Goal: Task Accomplishment & Management: Use online tool/utility

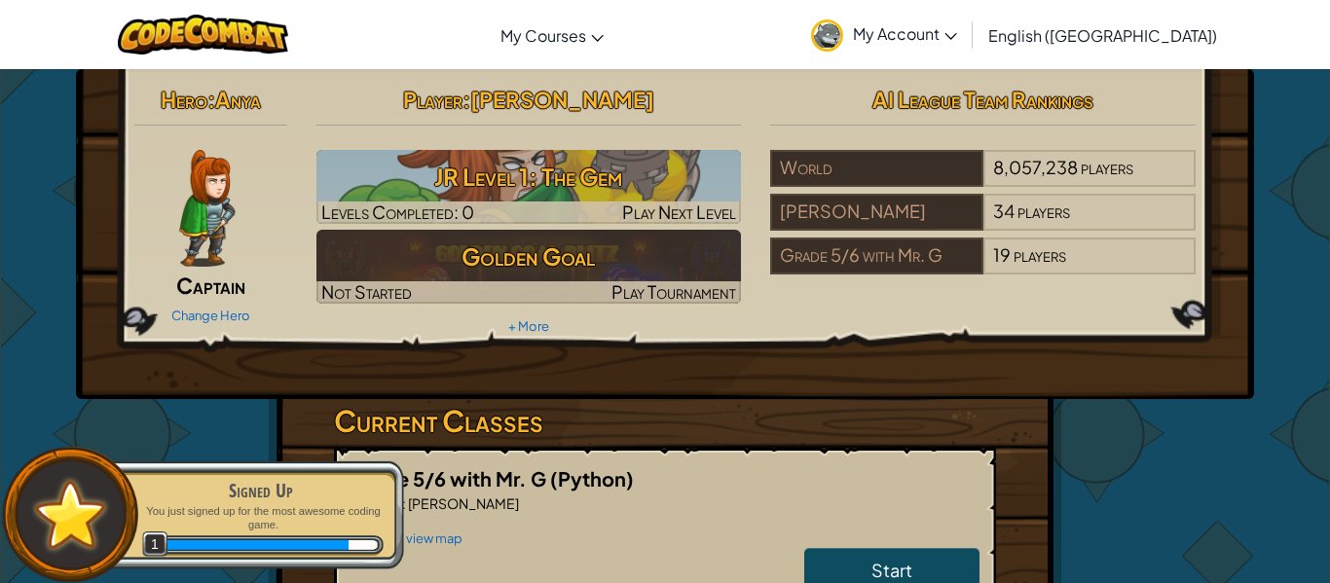
click at [625, 169] on h3 "JR Level 1: The Gem" at bounding box center [528, 177] width 425 height 44
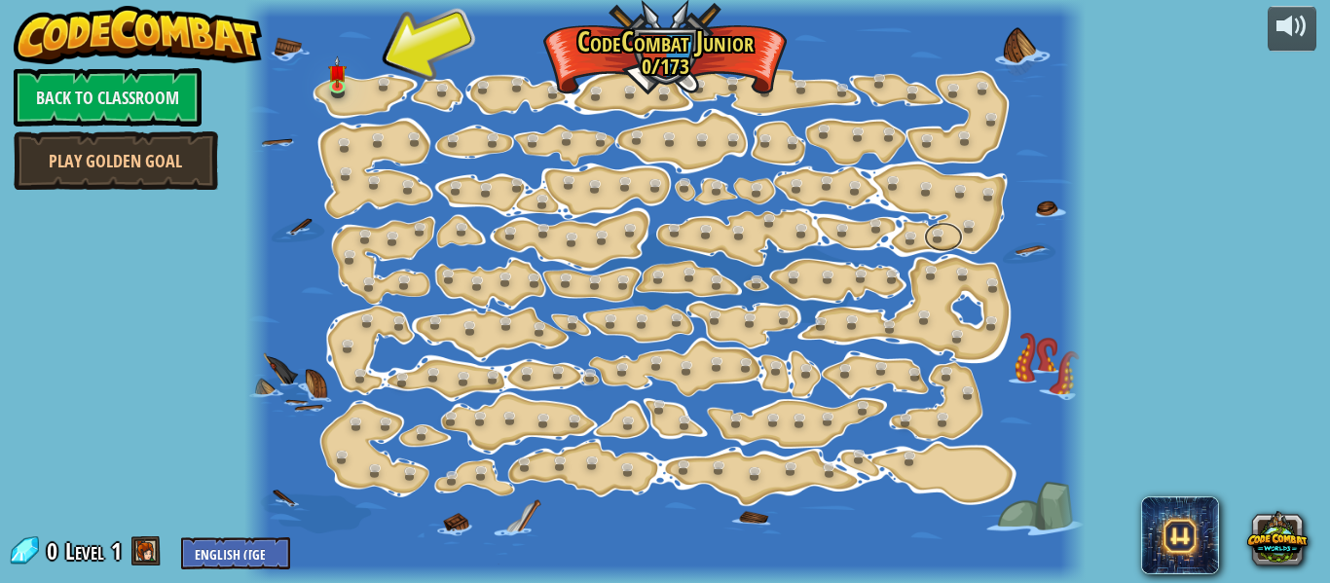
click at [934, 228] on link at bounding box center [943, 237] width 39 height 29
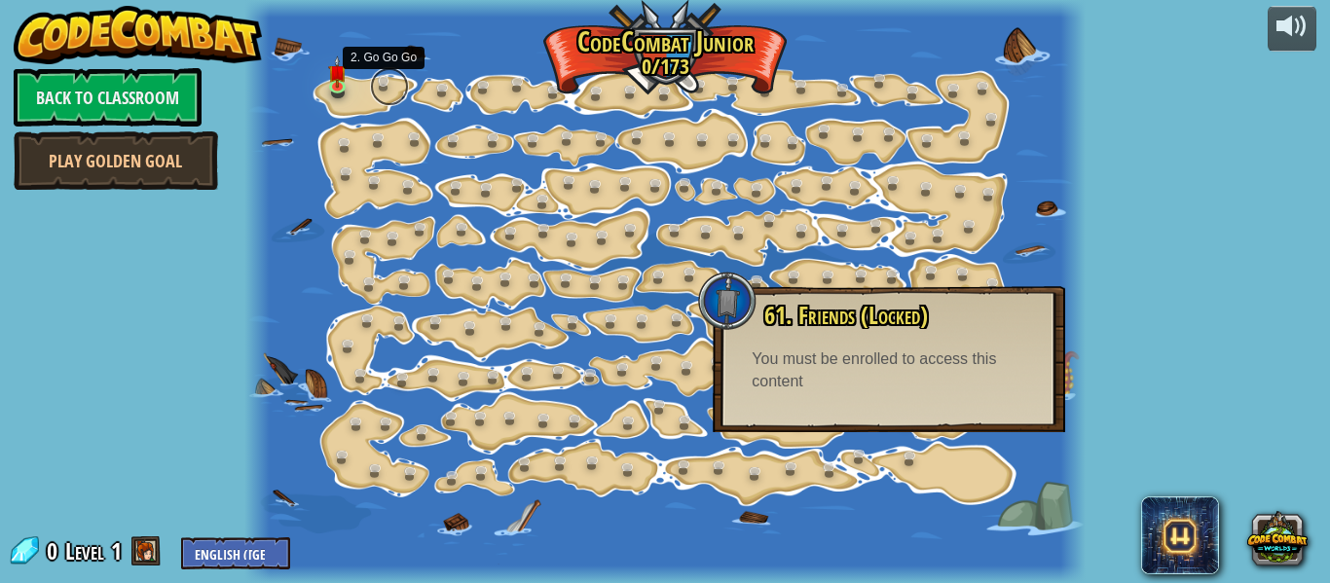
click at [370, 85] on link at bounding box center [389, 86] width 39 height 39
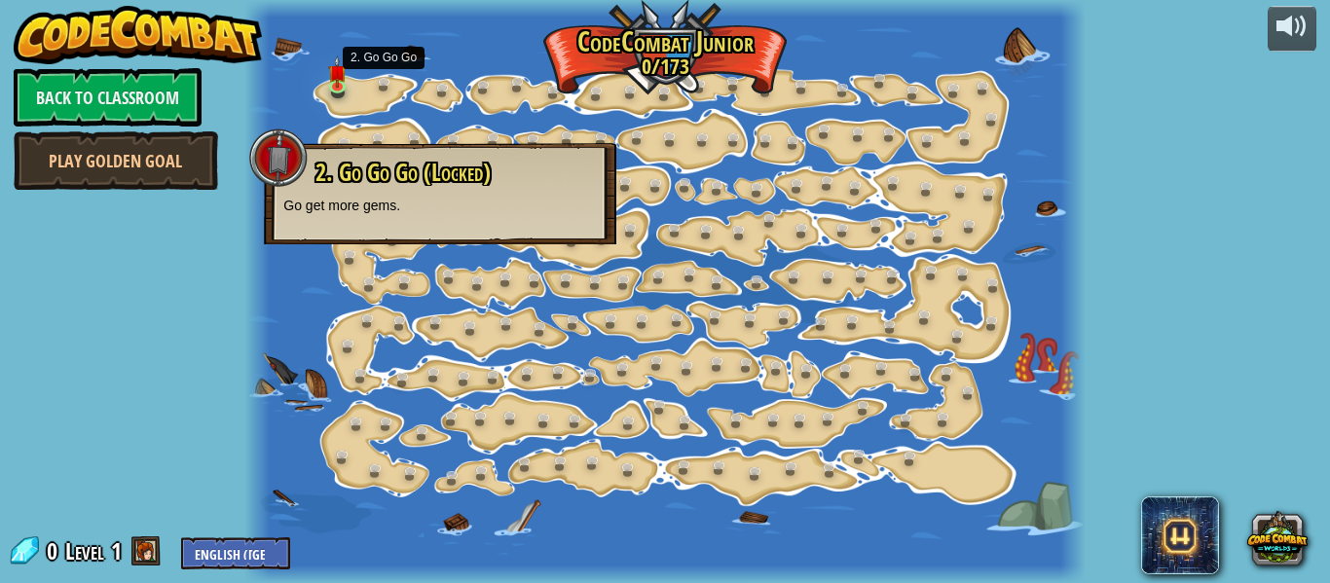
click at [360, 93] on div at bounding box center [664, 291] width 840 height 583
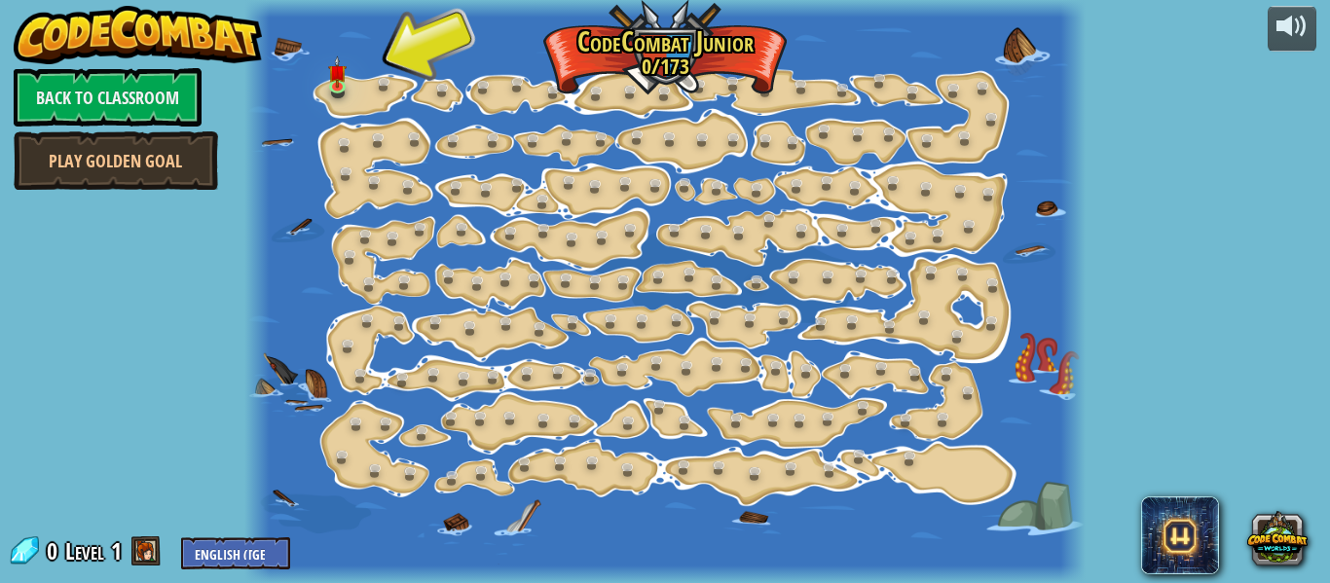
click at [360, 96] on div at bounding box center [664, 291] width 840 height 583
click at [343, 78] on img at bounding box center [337, 63] width 18 height 43
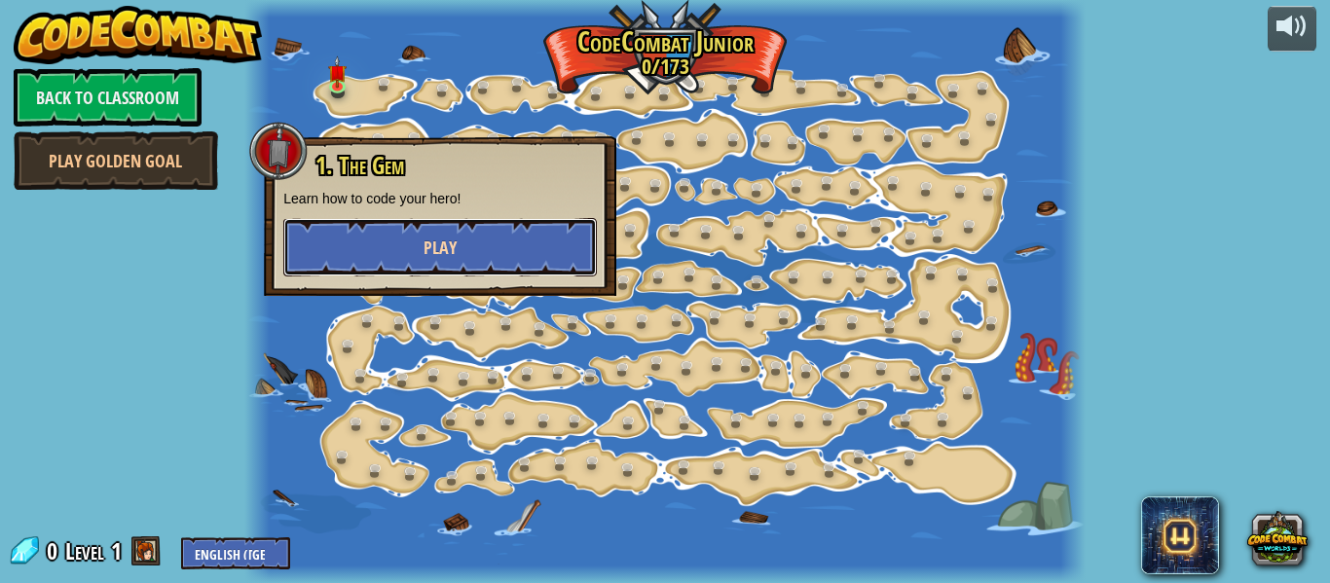
click at [561, 259] on button "Play" at bounding box center [439, 247] width 313 height 58
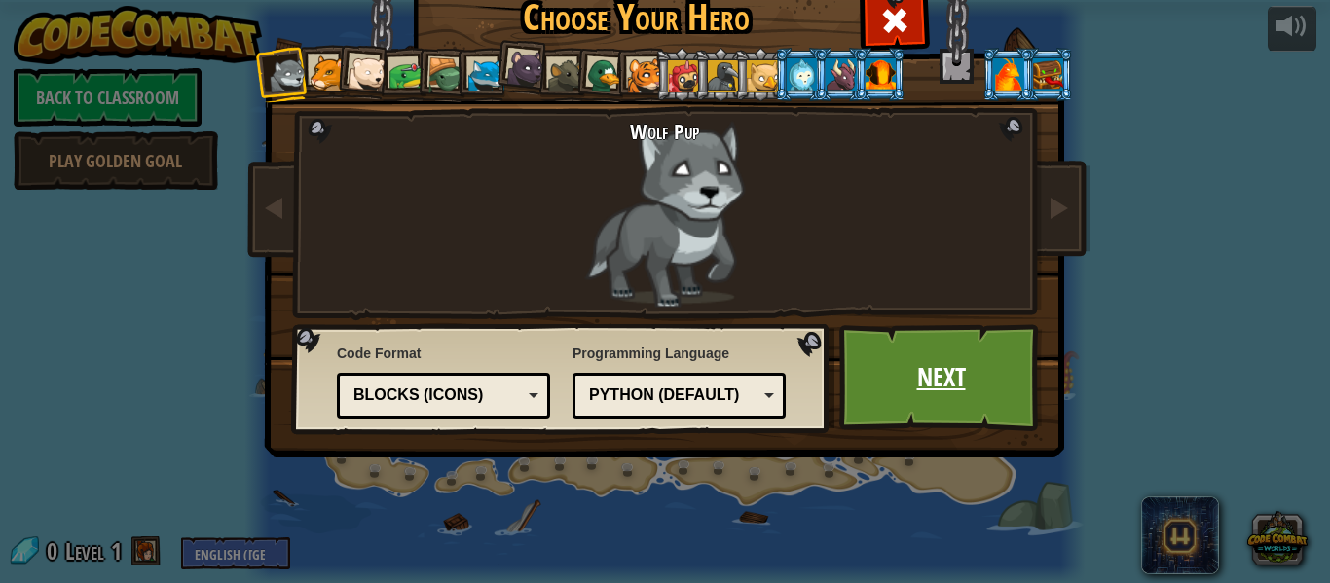
click at [964, 424] on link "Next" at bounding box center [940, 377] width 203 height 107
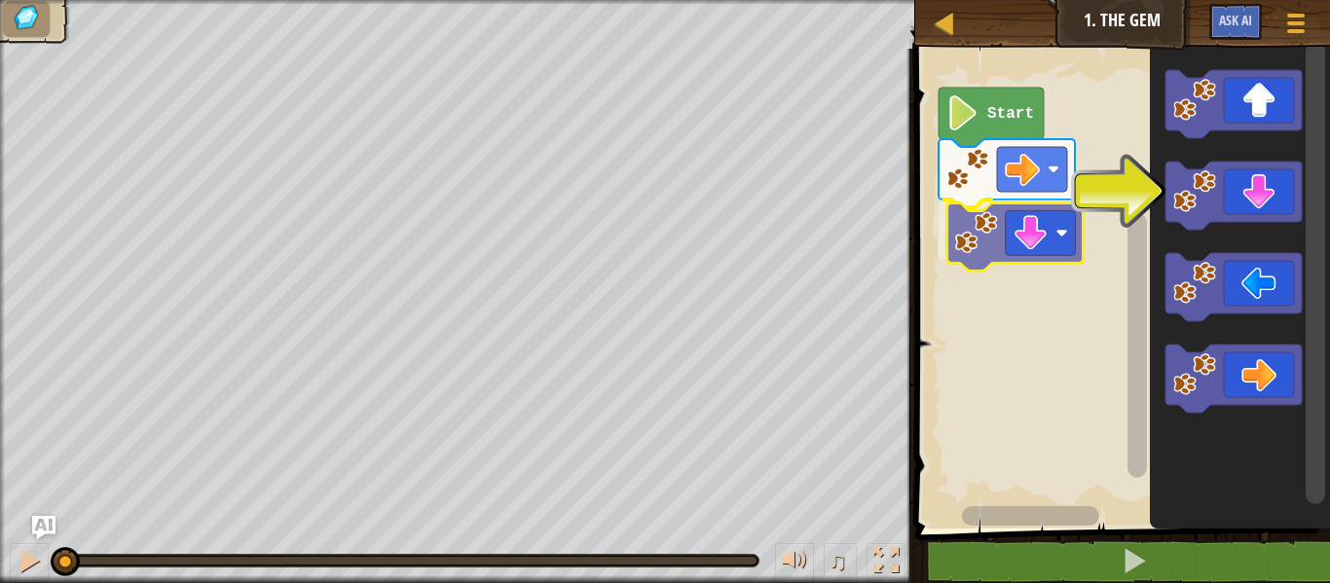
click at [987, 243] on div "Start" at bounding box center [1119, 284] width 421 height 490
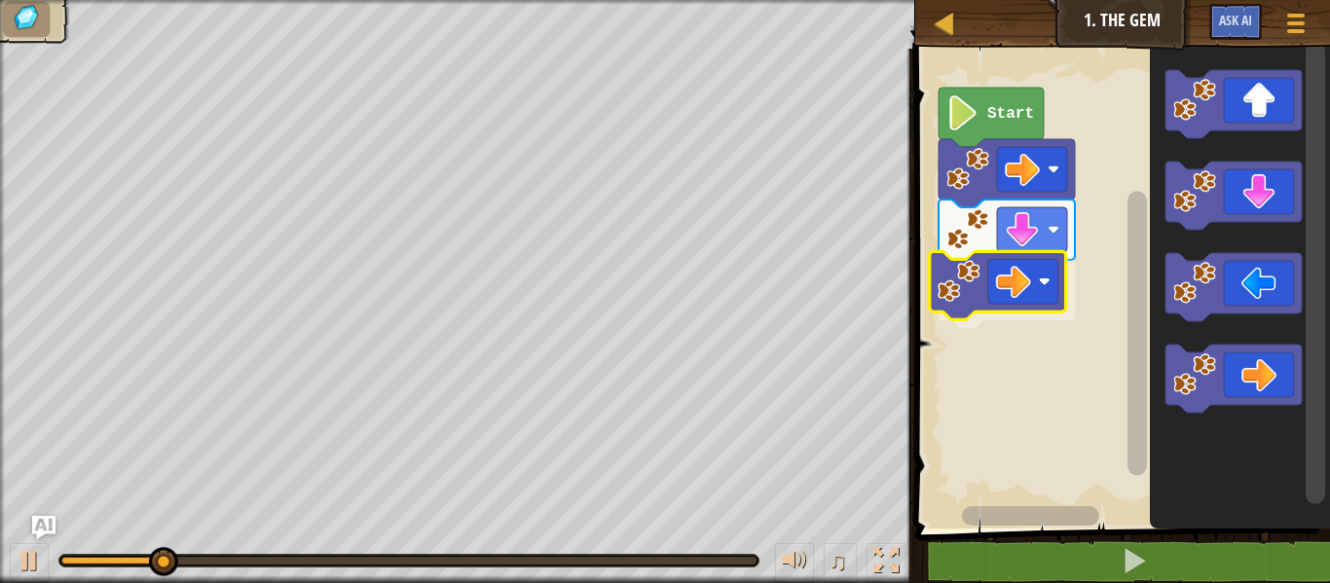
click at [977, 275] on div "Start" at bounding box center [1119, 284] width 421 height 490
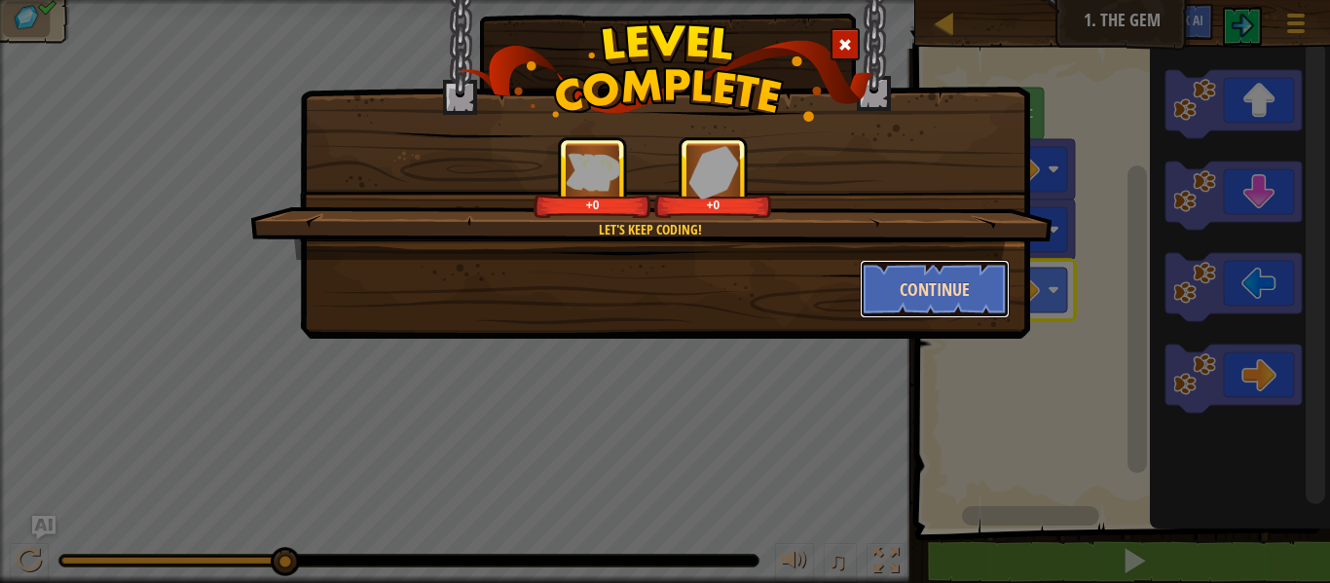
click at [904, 306] on button "Continue" at bounding box center [935, 289] width 151 height 58
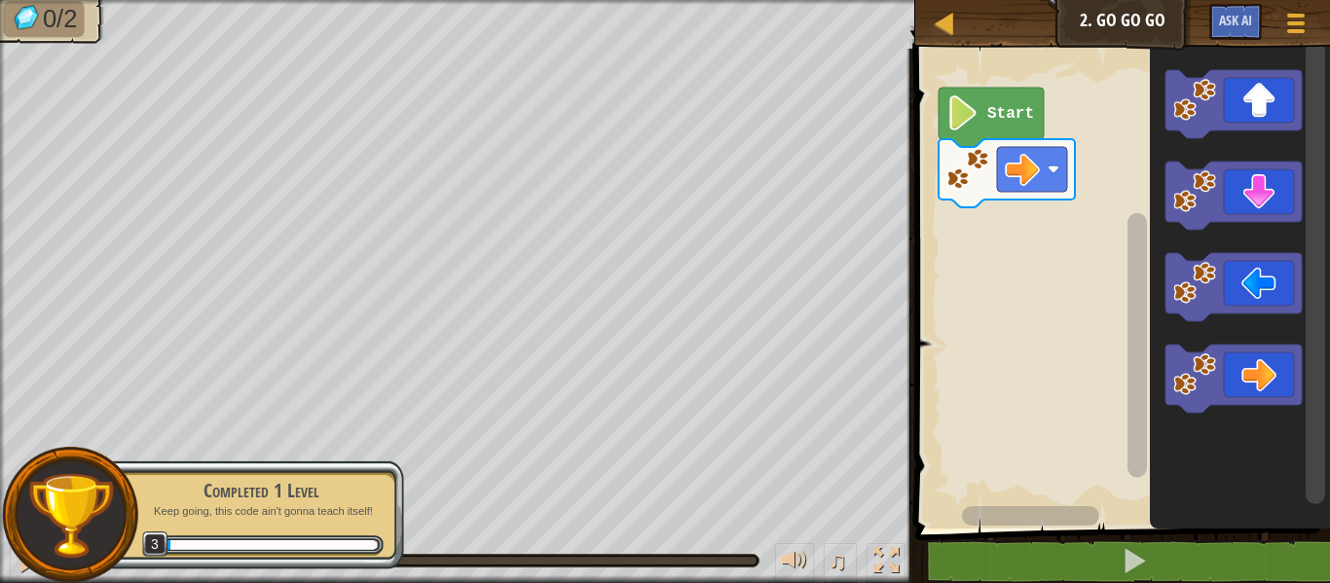
click at [1005, 121] on text "Start" at bounding box center [1010, 114] width 47 height 18
click at [1007, 120] on text "Start" at bounding box center [1010, 114] width 47 height 18
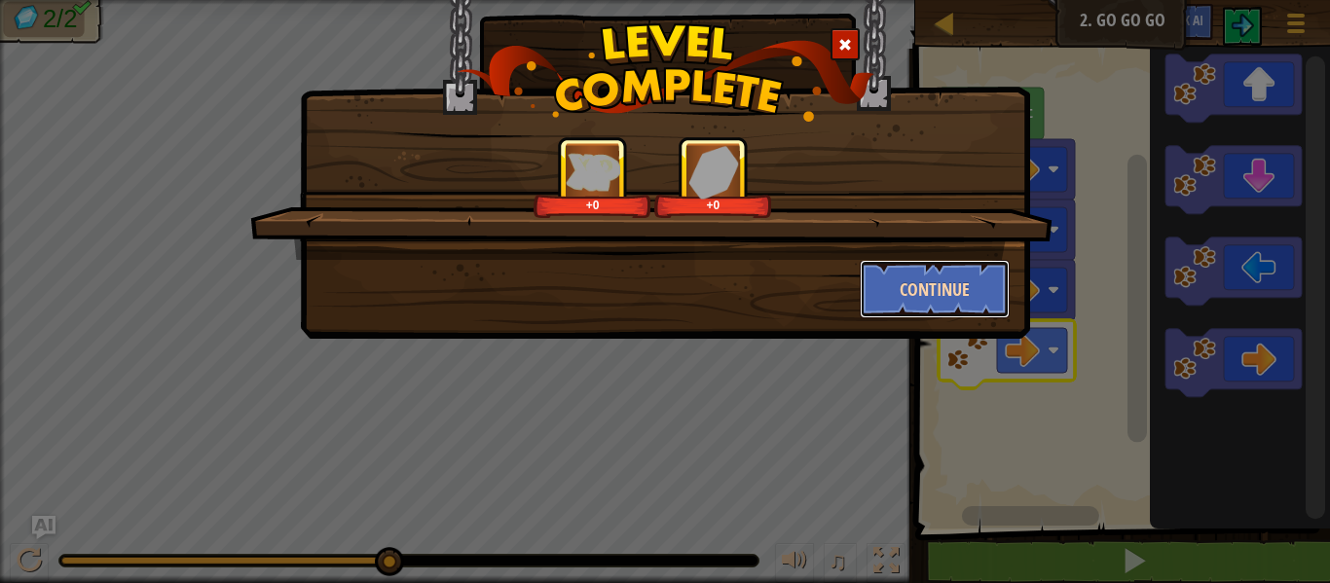
click at [988, 282] on button "Continue" at bounding box center [935, 289] width 151 height 58
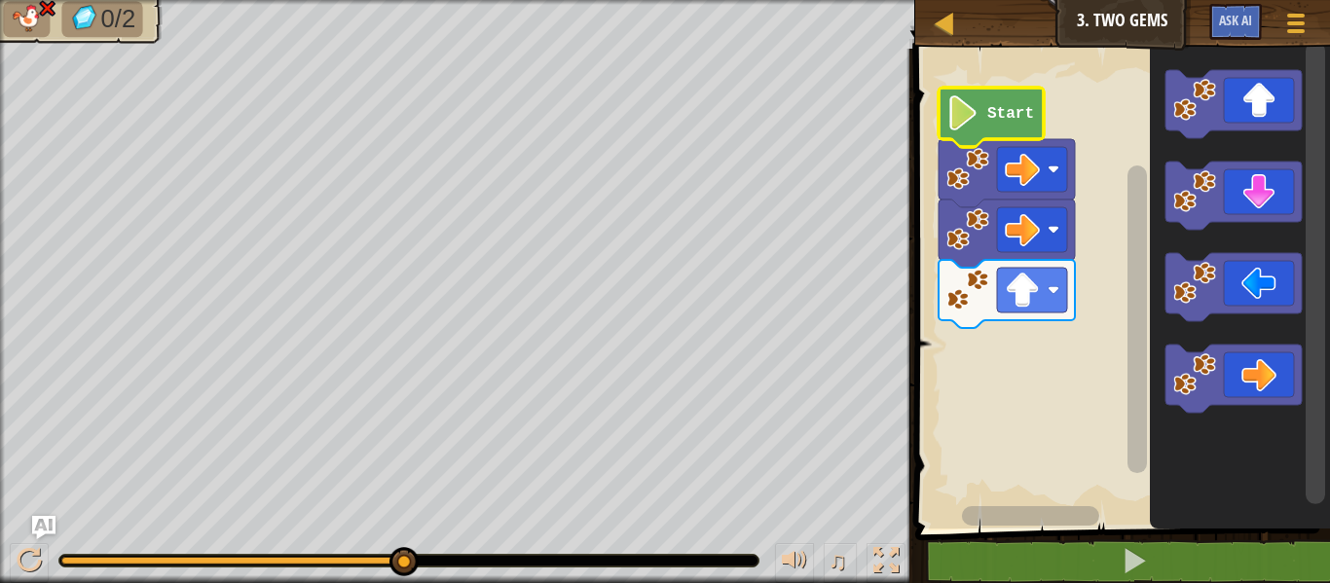
click at [1003, 107] on text "Start" at bounding box center [1010, 114] width 47 height 18
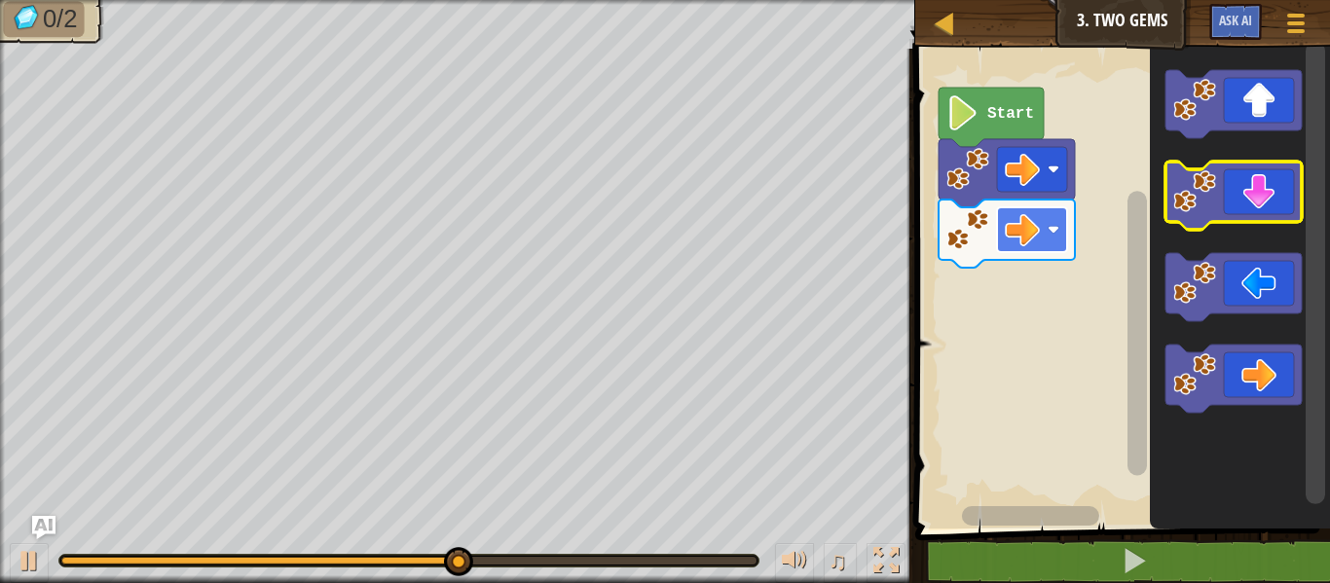
click at [1186, 174] on image "Blockly Workspace" at bounding box center [1194, 191] width 43 height 43
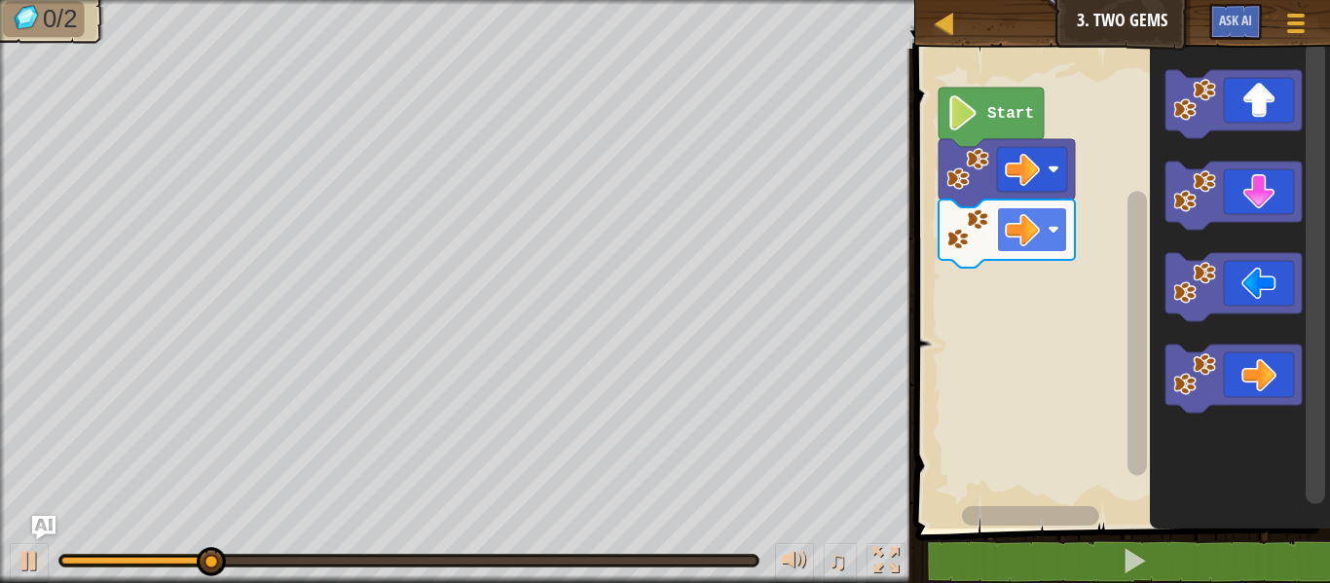
click at [1265, 370] on icon "Blockly Workspace" at bounding box center [1233, 379] width 136 height 68
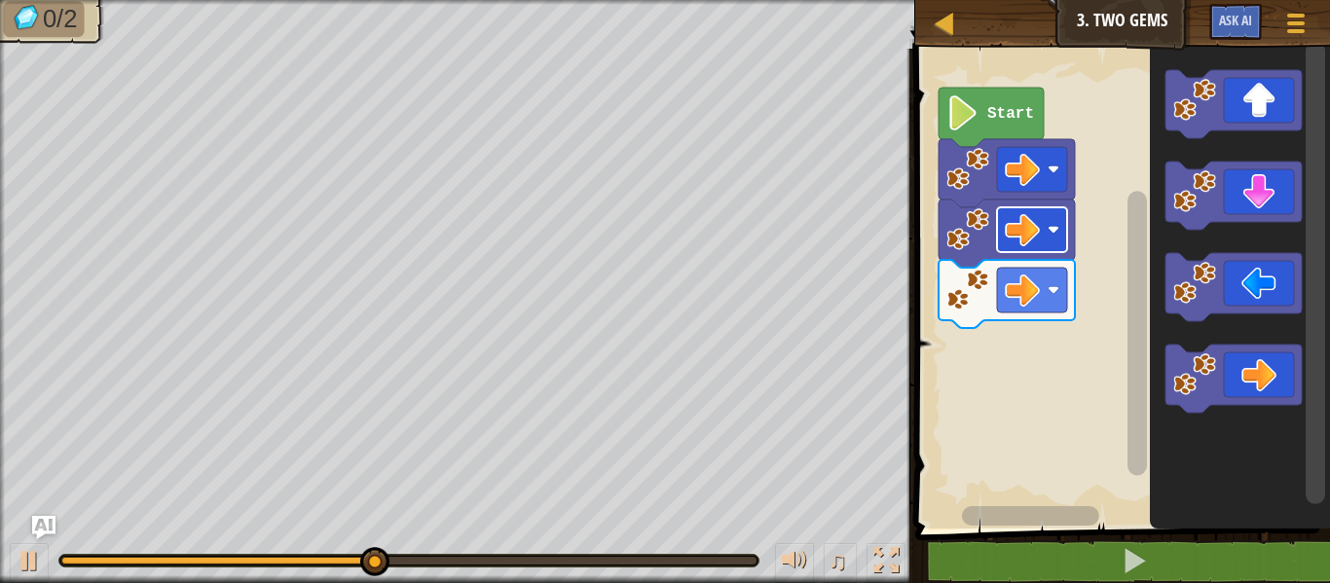
click at [1265, 112] on icon "Blockly Workspace" at bounding box center [1233, 104] width 136 height 68
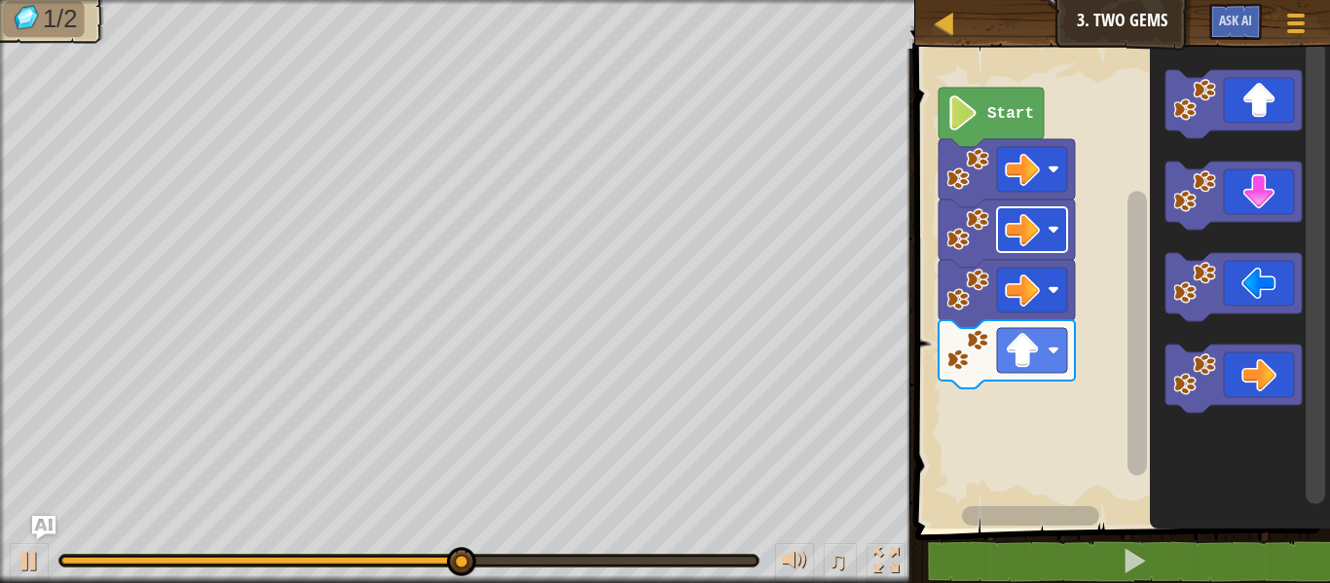
click at [1253, 209] on icon "Blockly Workspace" at bounding box center [1233, 196] width 136 height 68
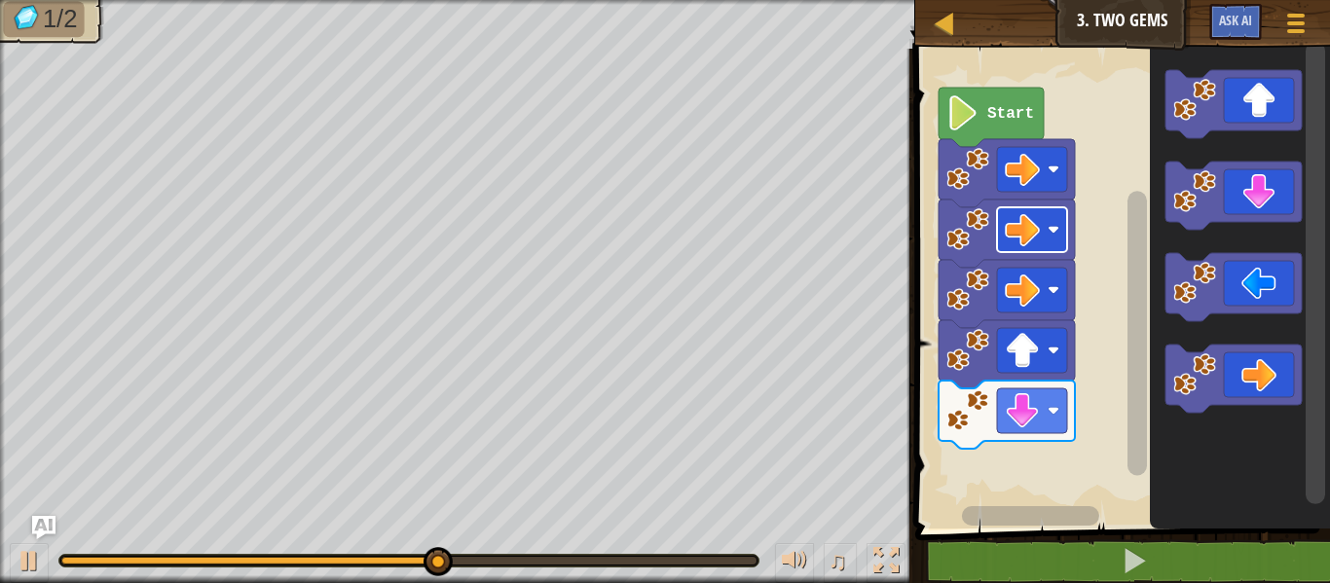
click at [1262, 190] on icon "Blockly Workspace" at bounding box center [1233, 196] width 136 height 68
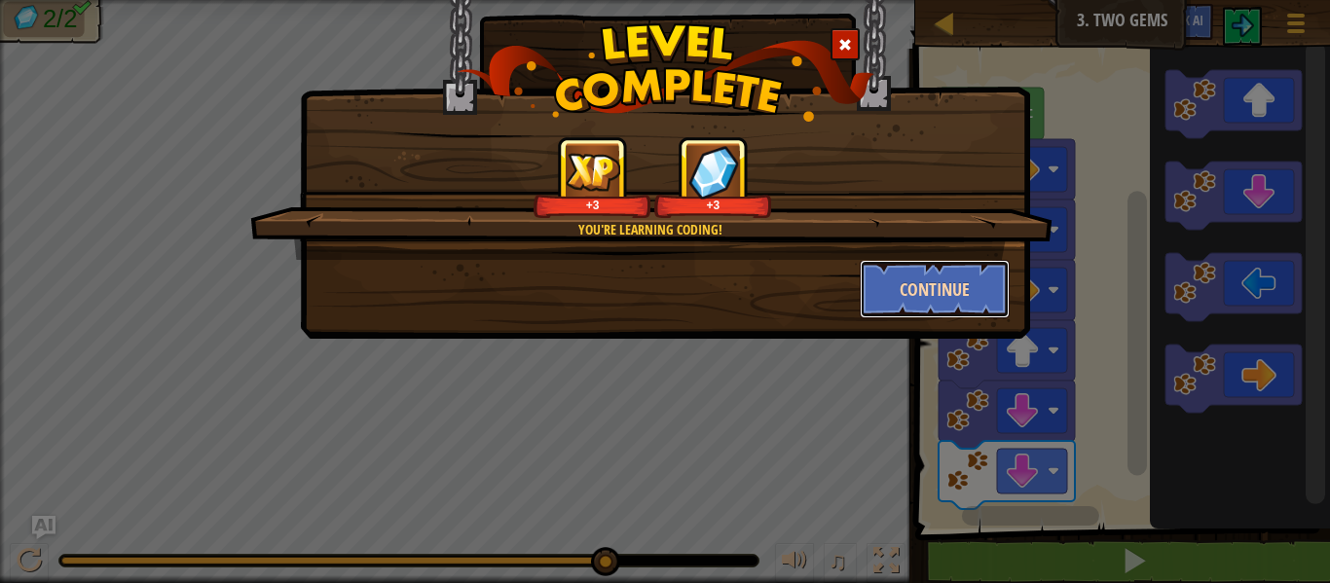
click at [972, 317] on button "Continue" at bounding box center [935, 289] width 151 height 58
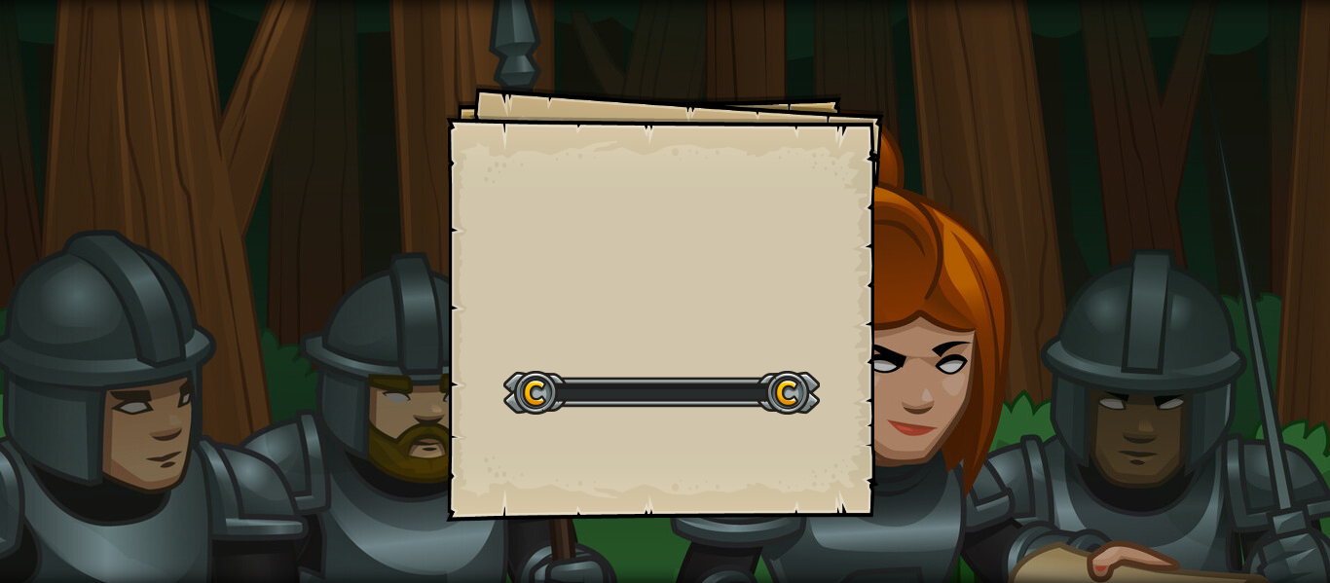
click at [974, 286] on div "Goals Start Level Error loading from server. Try refreshing the page. You'll ne…" at bounding box center [665, 291] width 1330 height 583
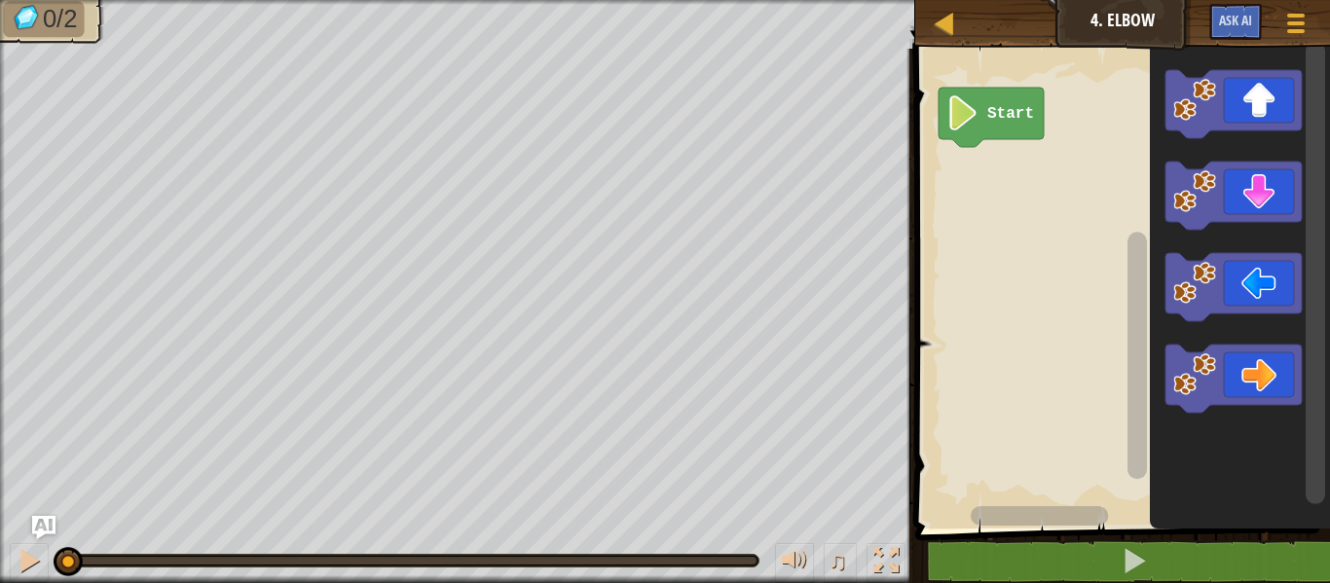
click at [1268, 176] on icon "Blockly Workspace" at bounding box center [1233, 196] width 136 height 68
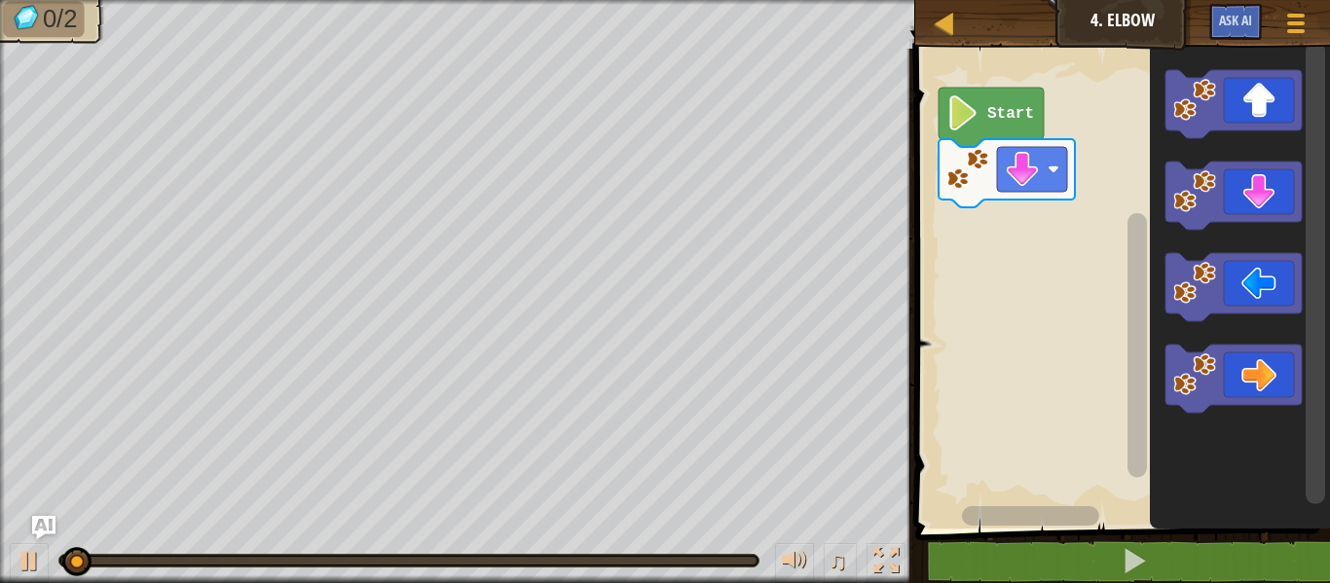
click at [1262, 194] on icon "Blockly Workspace" at bounding box center [1233, 196] width 136 height 68
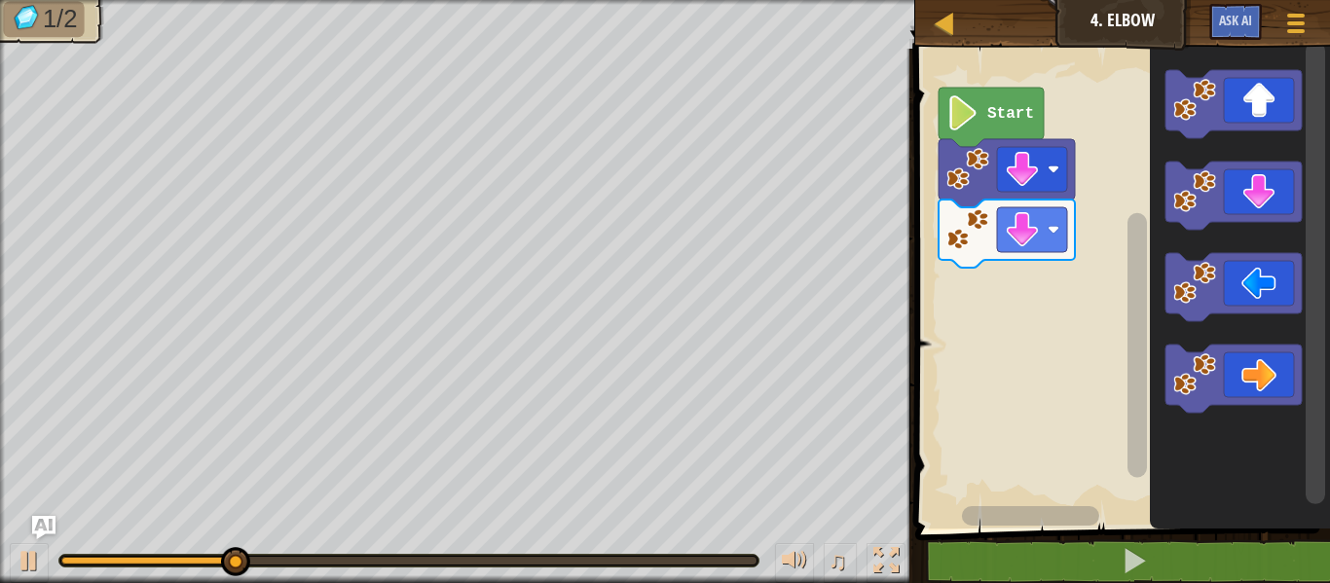
click at [1254, 278] on icon "Blockly Workspace" at bounding box center [1233, 287] width 136 height 68
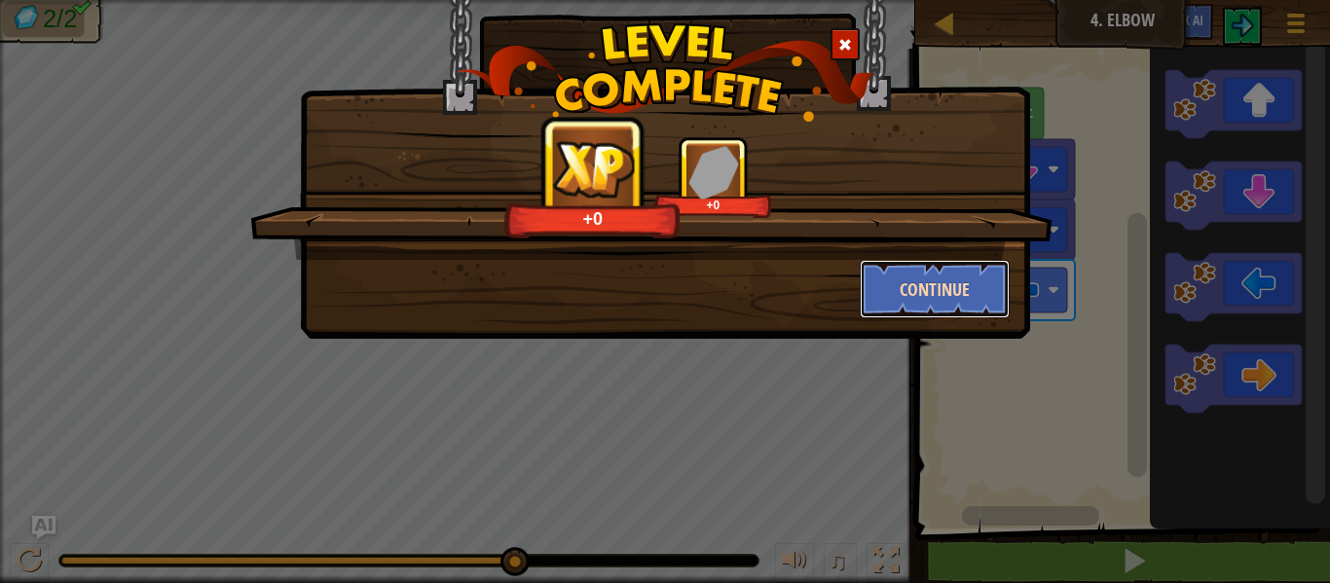
click at [927, 288] on button "Continue" at bounding box center [935, 289] width 151 height 58
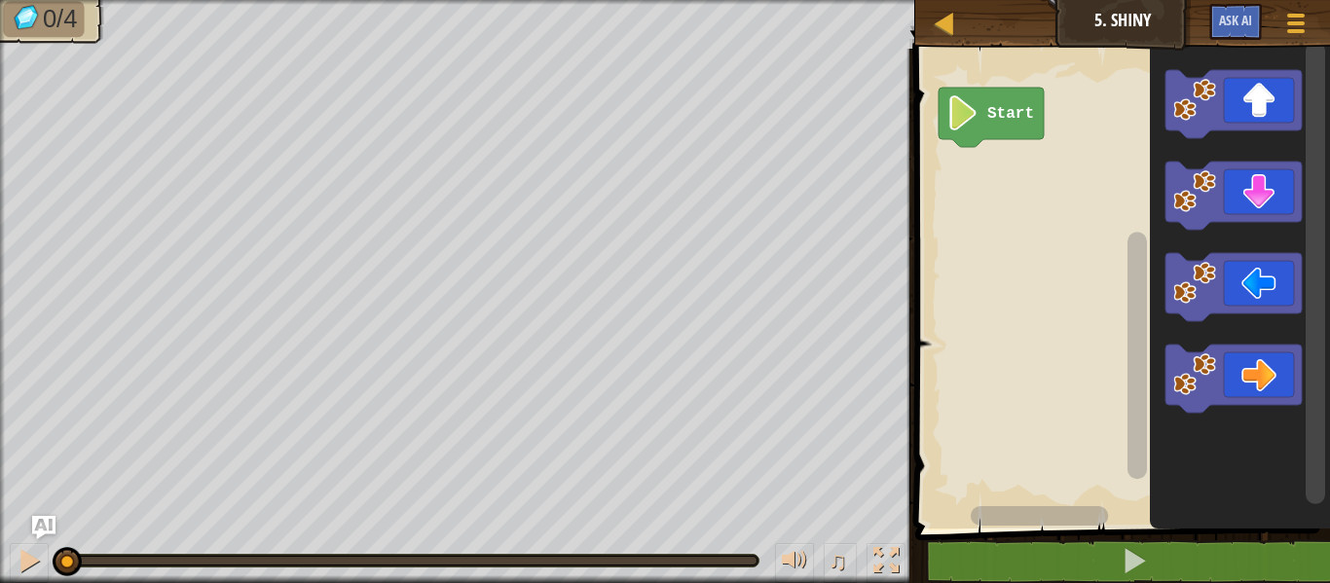
click at [1240, 283] on icon "Blockly Workspace" at bounding box center [1233, 287] width 136 height 68
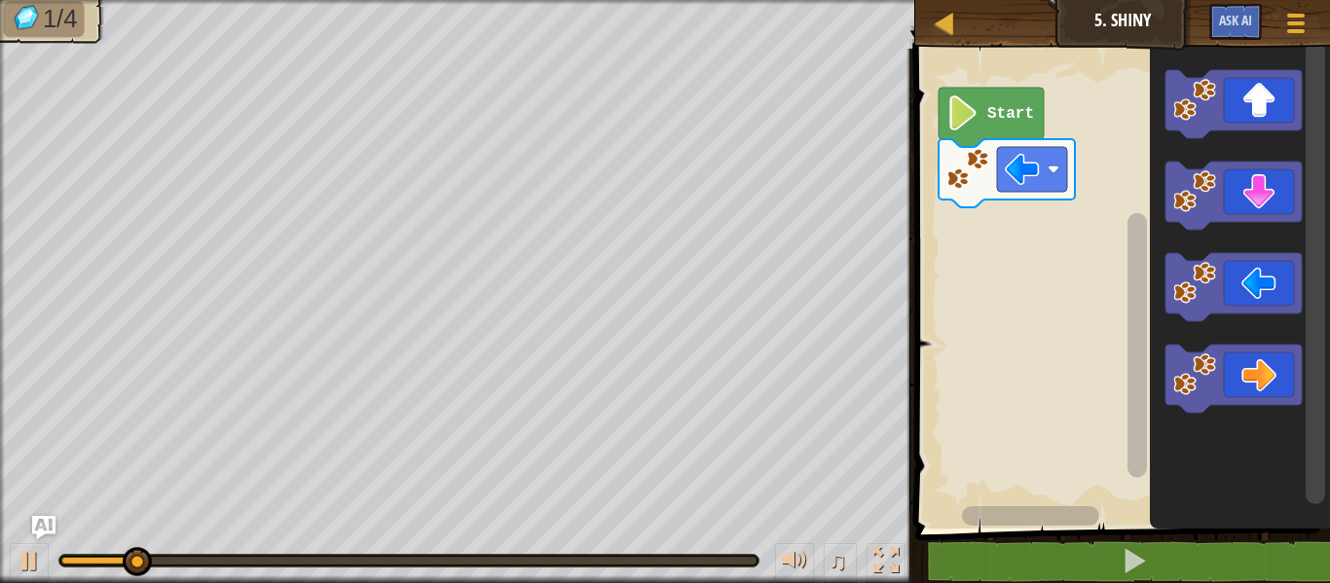
click at [1253, 283] on icon "Blockly Workspace" at bounding box center [1233, 287] width 136 height 68
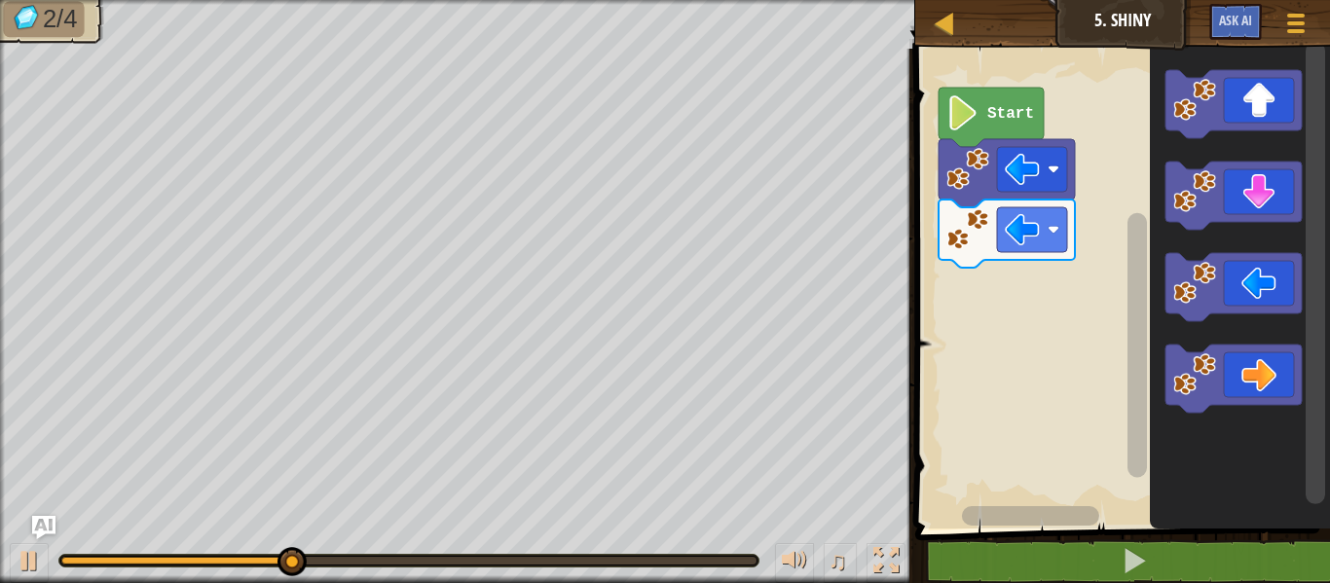
click at [1263, 194] on icon "Blockly Workspace" at bounding box center [1233, 196] width 136 height 68
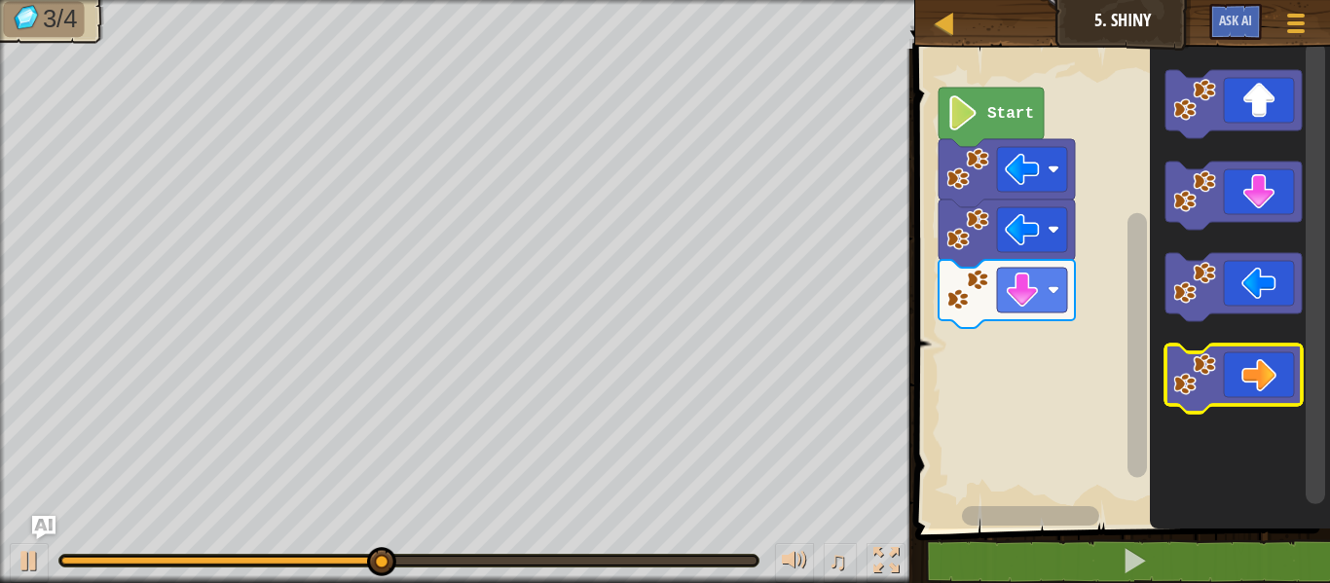
click at [1253, 363] on icon "Blockly Workspace" at bounding box center [1233, 379] width 136 height 68
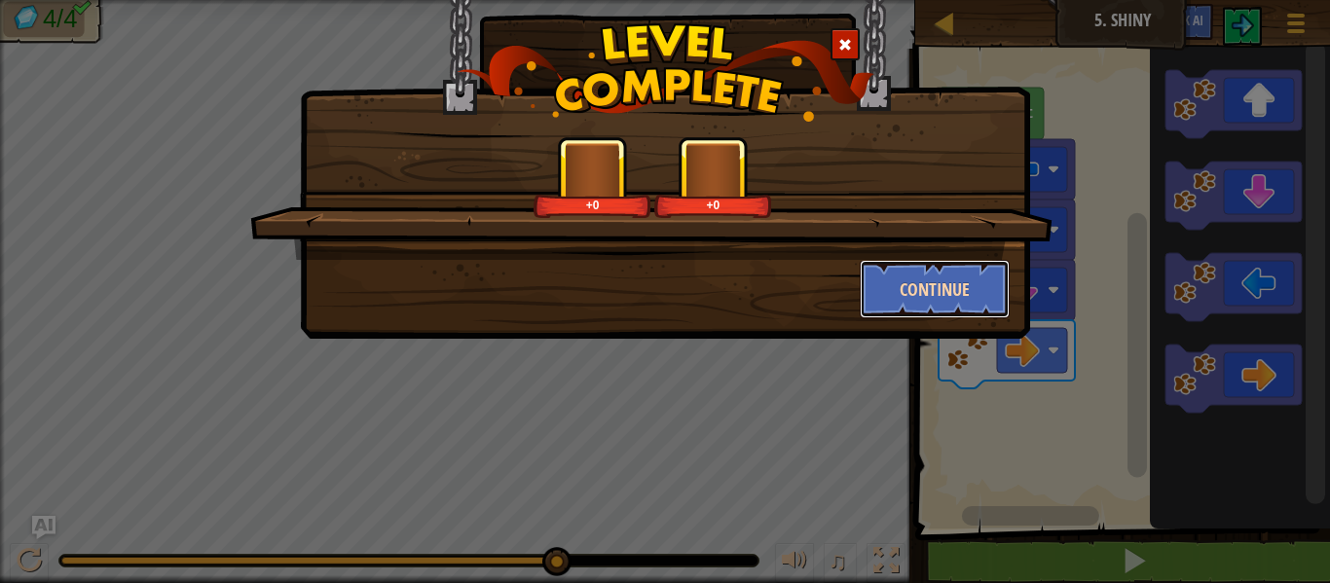
click at [961, 317] on button "Continue" at bounding box center [935, 289] width 151 height 58
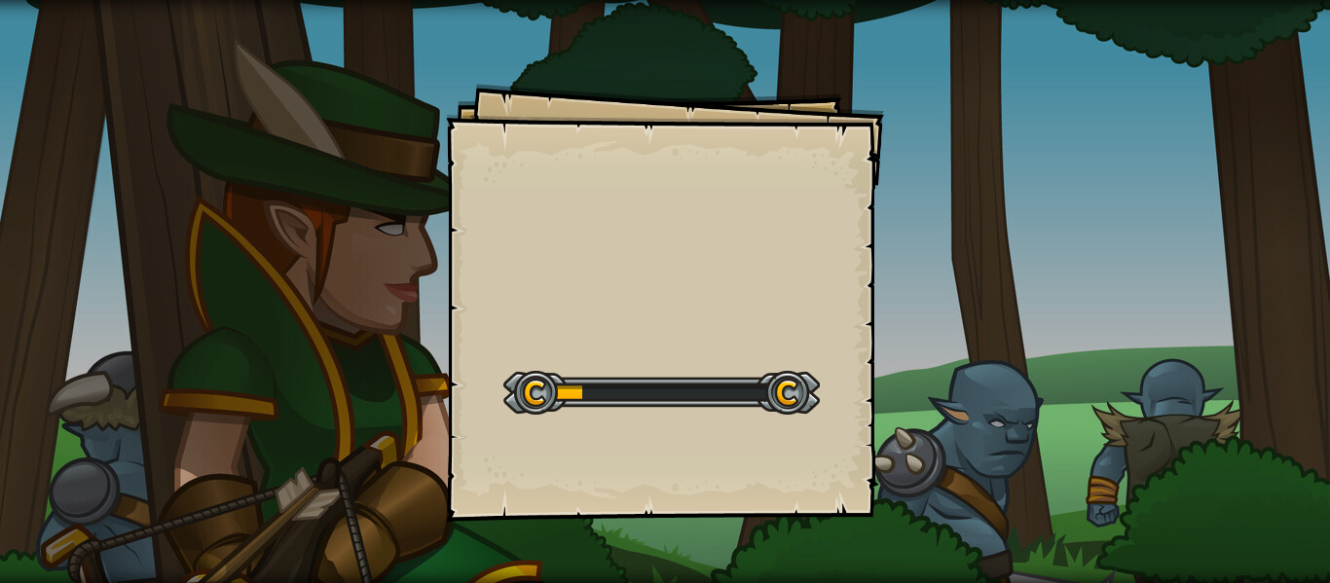
click at [920, 266] on div "Goals Start Level Error loading from server. Try refreshing the page. You'll ne…" at bounding box center [665, 291] width 1330 height 583
click at [930, 305] on div "Goals Start Level Error loading from server. Try refreshing the page. You'll ne…" at bounding box center [665, 291] width 1330 height 583
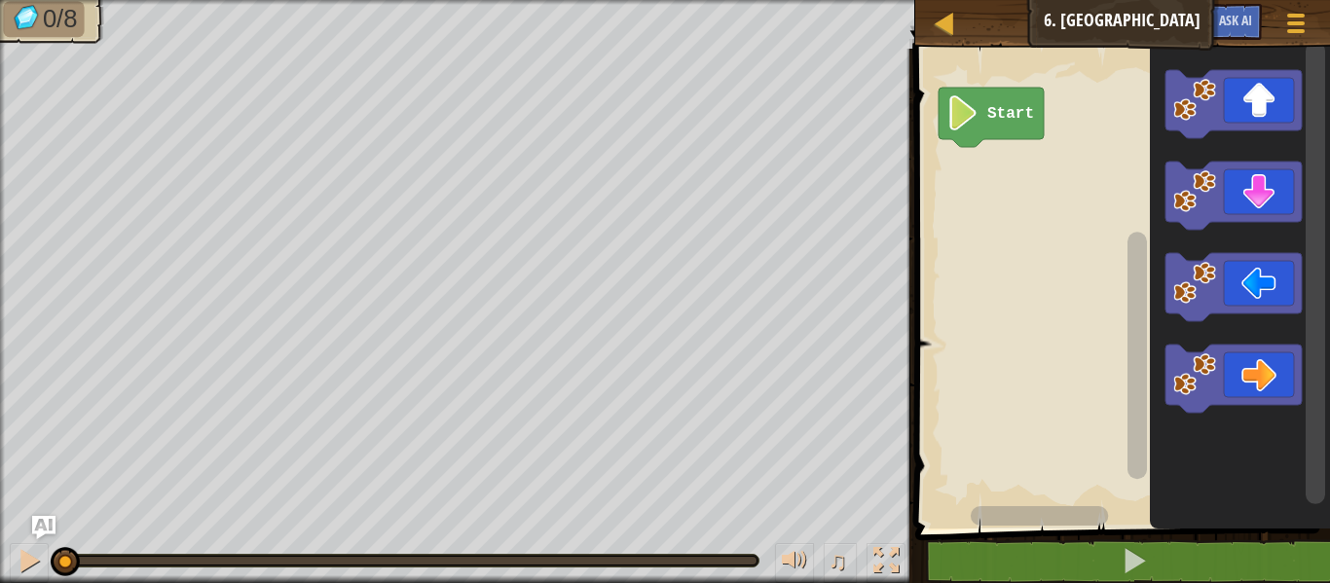
click at [1247, 114] on icon "Blockly Workspace" at bounding box center [1233, 104] width 136 height 68
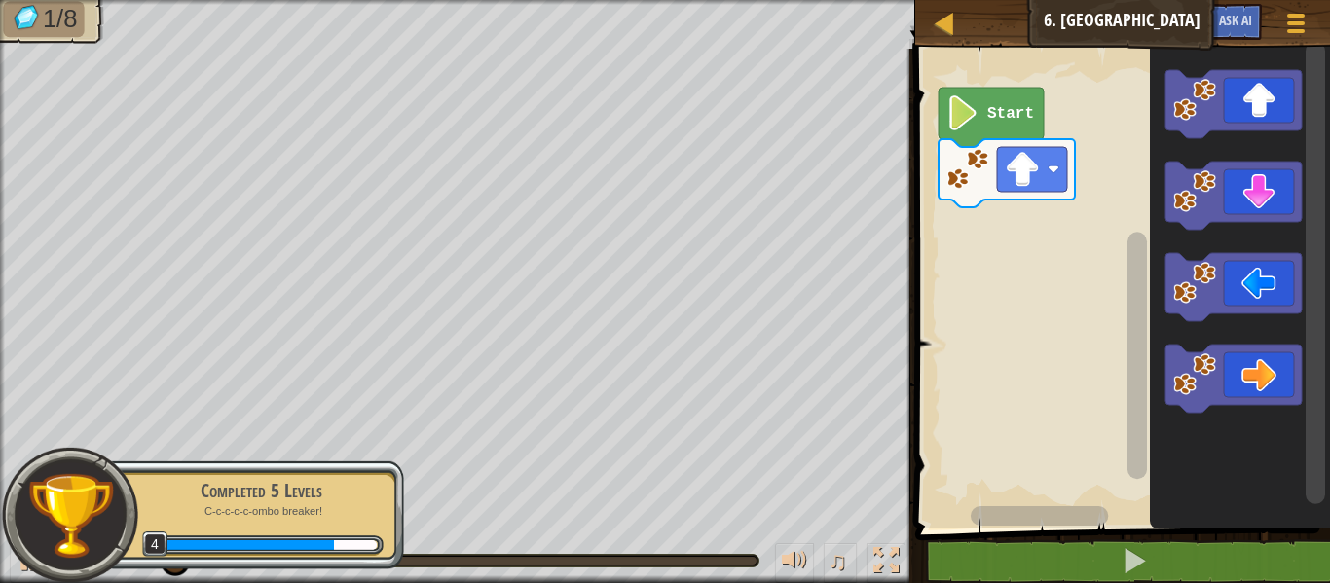
click at [1255, 287] on icon "Blockly Workspace" at bounding box center [1233, 287] width 136 height 68
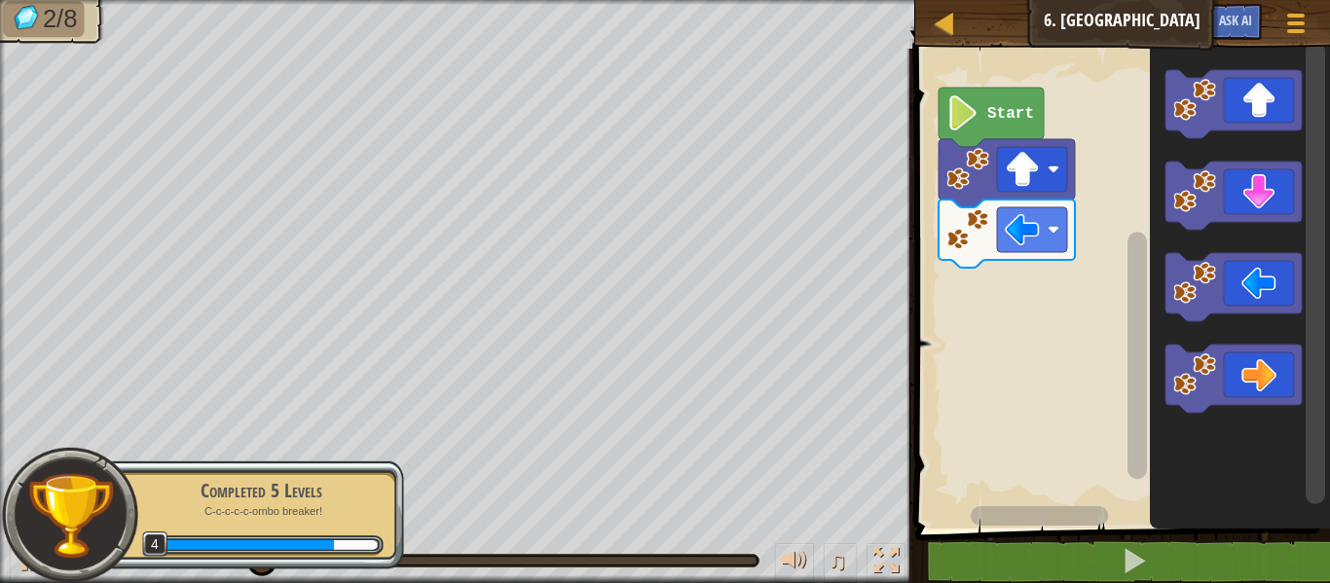
click at [1266, 182] on icon "Blockly Workspace" at bounding box center [1233, 196] width 136 height 68
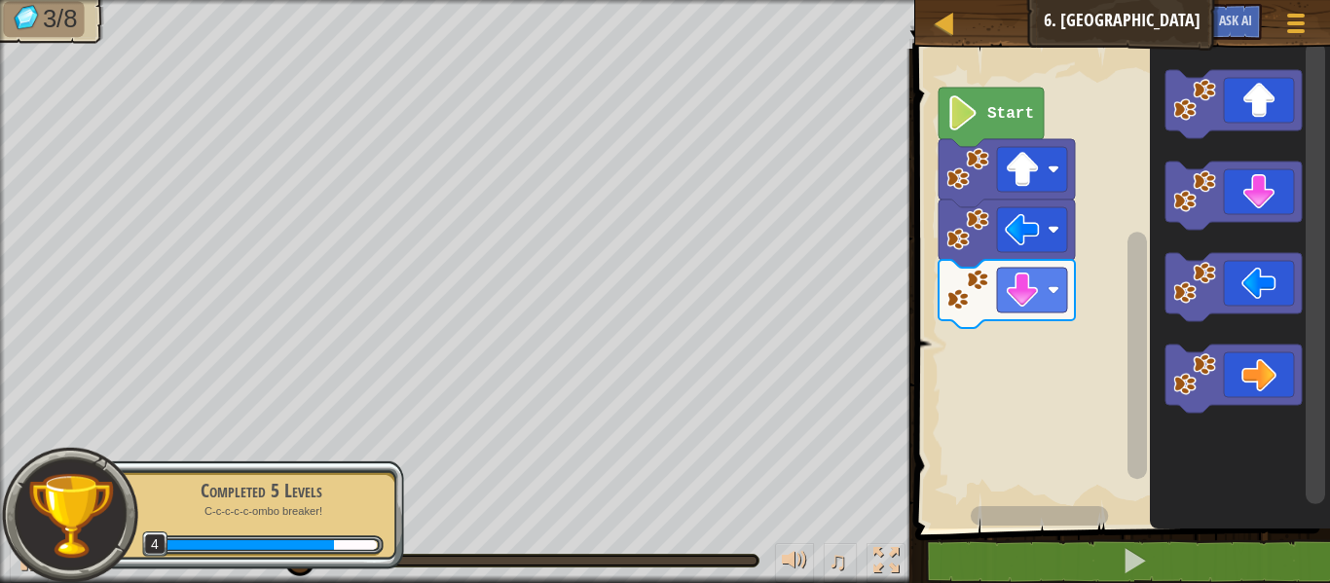
click at [1275, 202] on icon "Blockly Workspace" at bounding box center [1233, 196] width 136 height 68
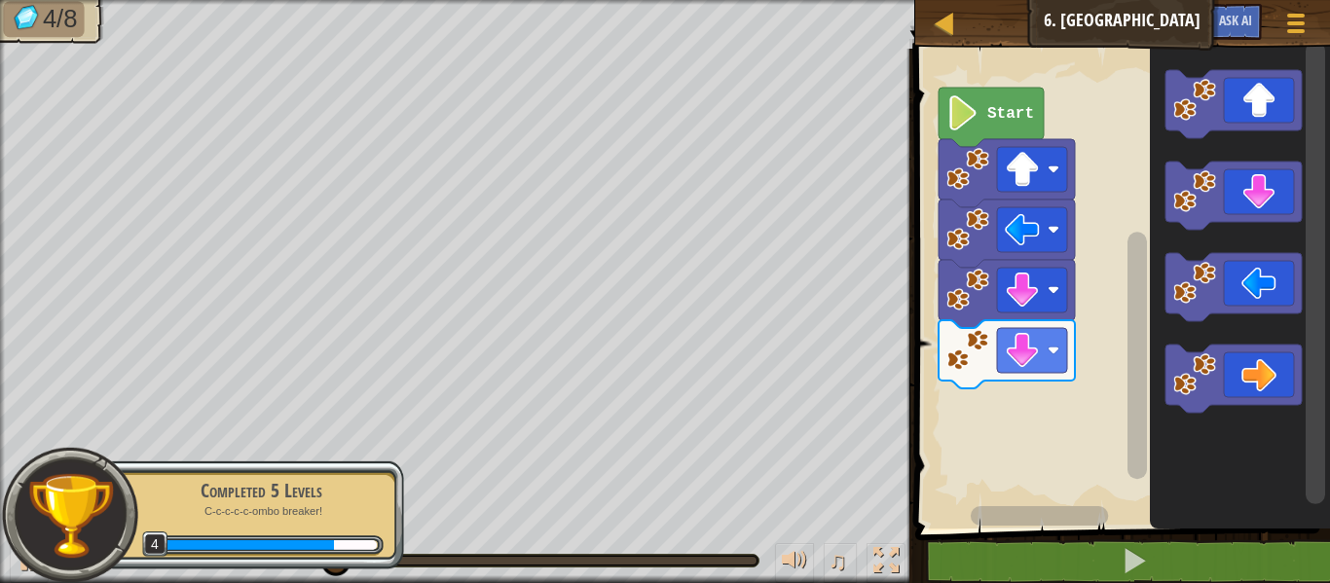
click at [1257, 375] on icon "Blockly Workspace" at bounding box center [1233, 379] width 136 height 68
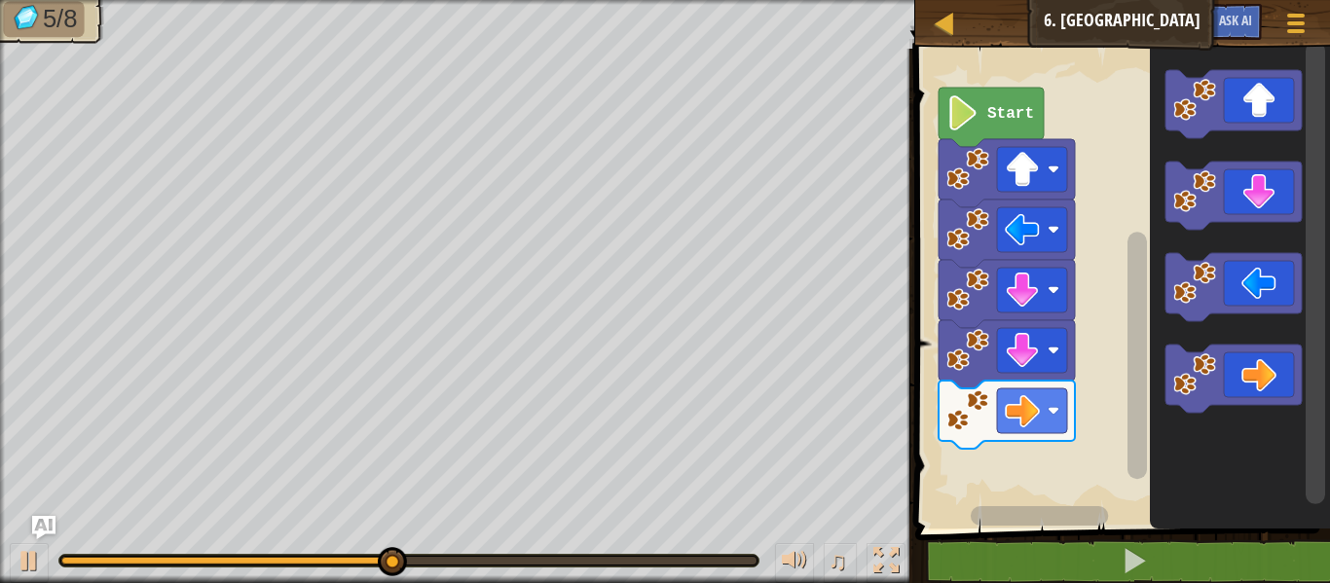
click at [1255, 371] on icon "Blockly Workspace" at bounding box center [1233, 379] width 136 height 68
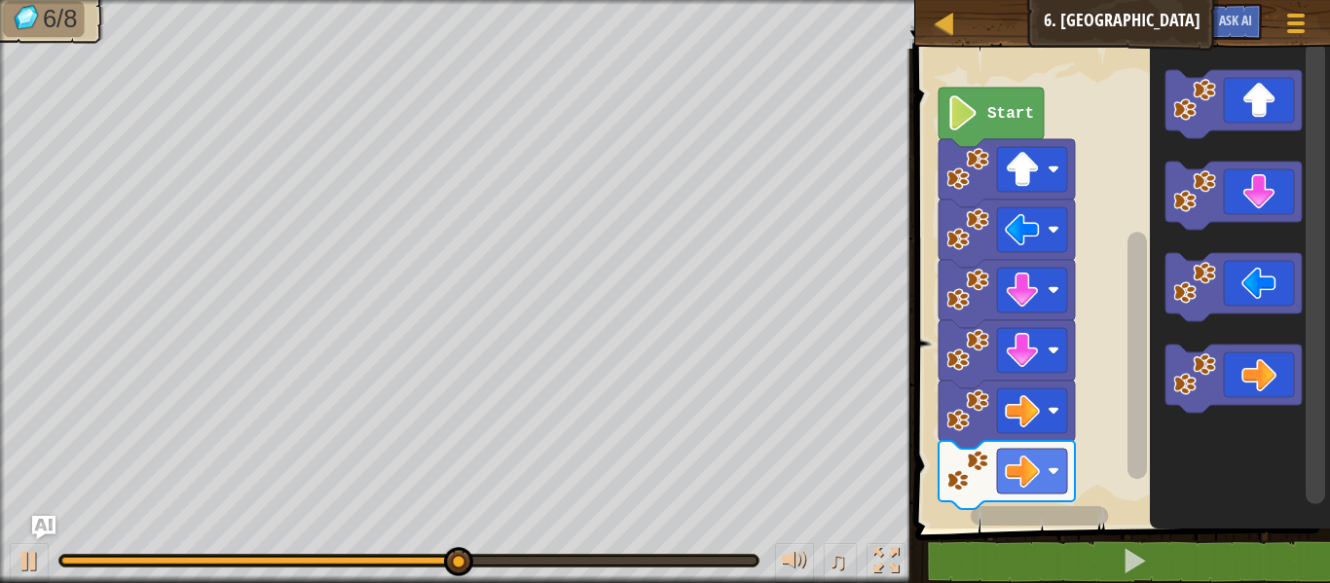
click at [1277, 100] on icon "Blockly Workspace" at bounding box center [1233, 104] width 136 height 68
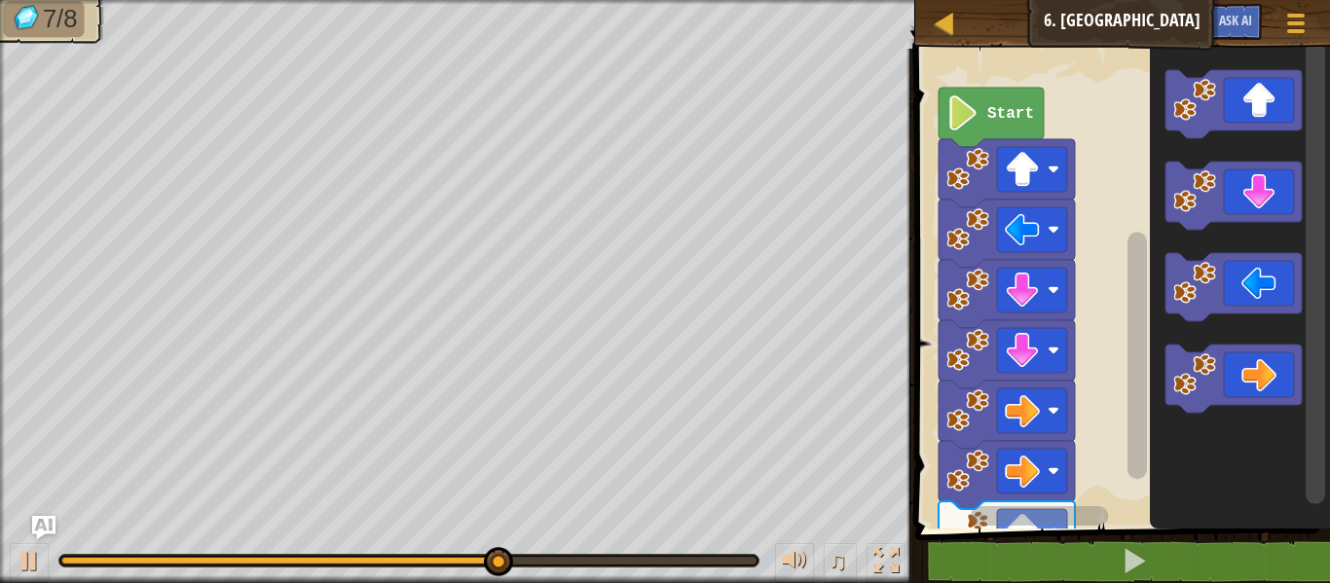
click at [1271, 101] on icon "Blockly Workspace" at bounding box center [1233, 104] width 136 height 68
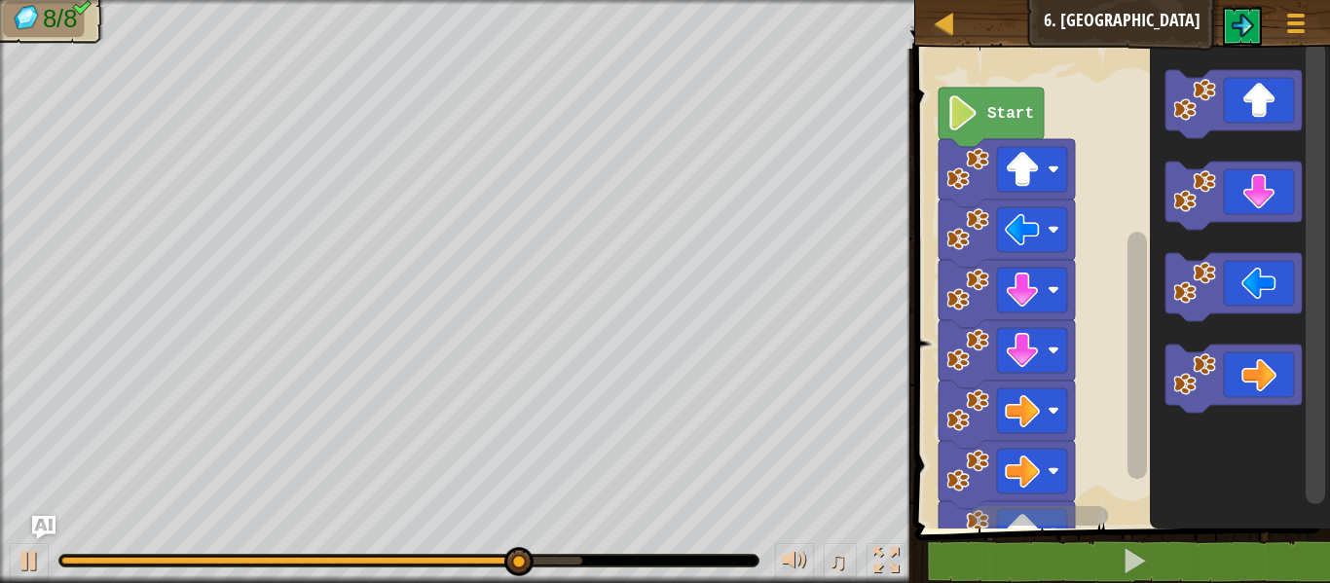
click at [1270, 99] on icon "Blockly Workspace" at bounding box center [1233, 104] width 136 height 68
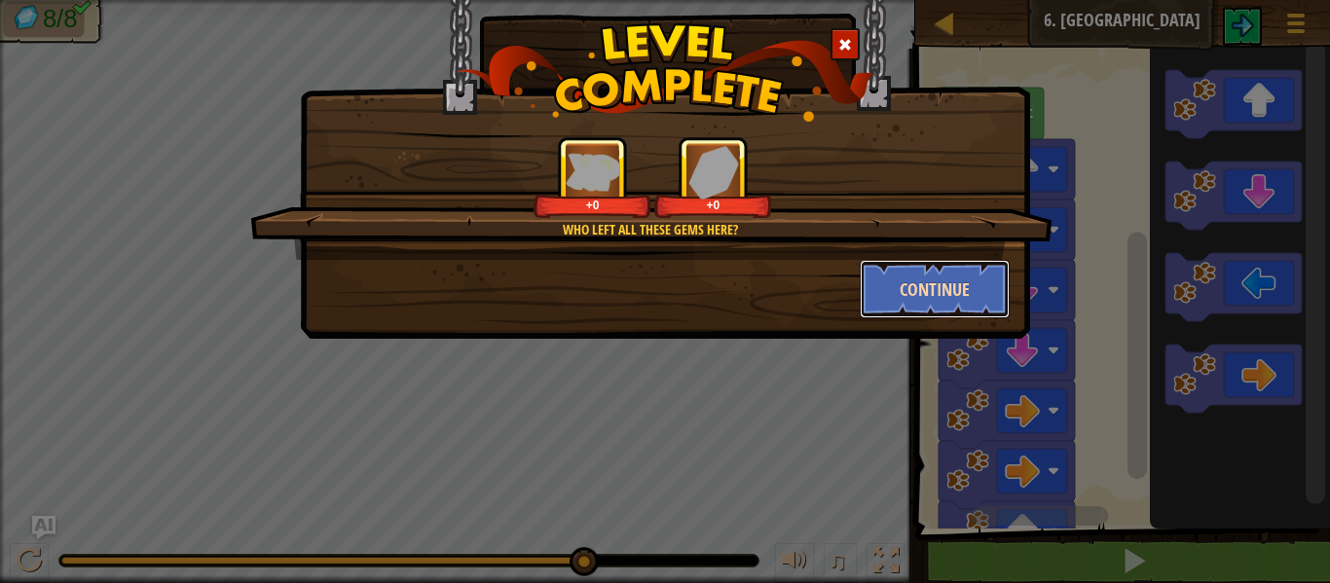
click at [983, 283] on button "Continue" at bounding box center [935, 289] width 151 height 58
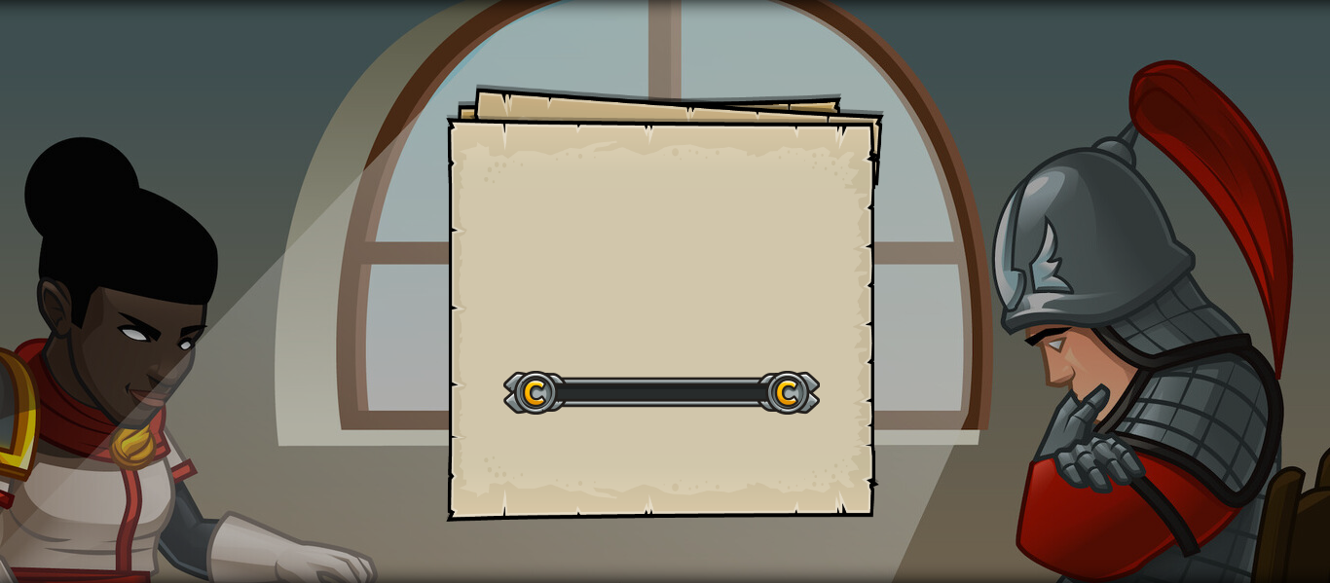
click at [979, 293] on div "Goals Start Level Error loading from server. Try refreshing the page. You'll ne…" at bounding box center [665, 291] width 1330 height 583
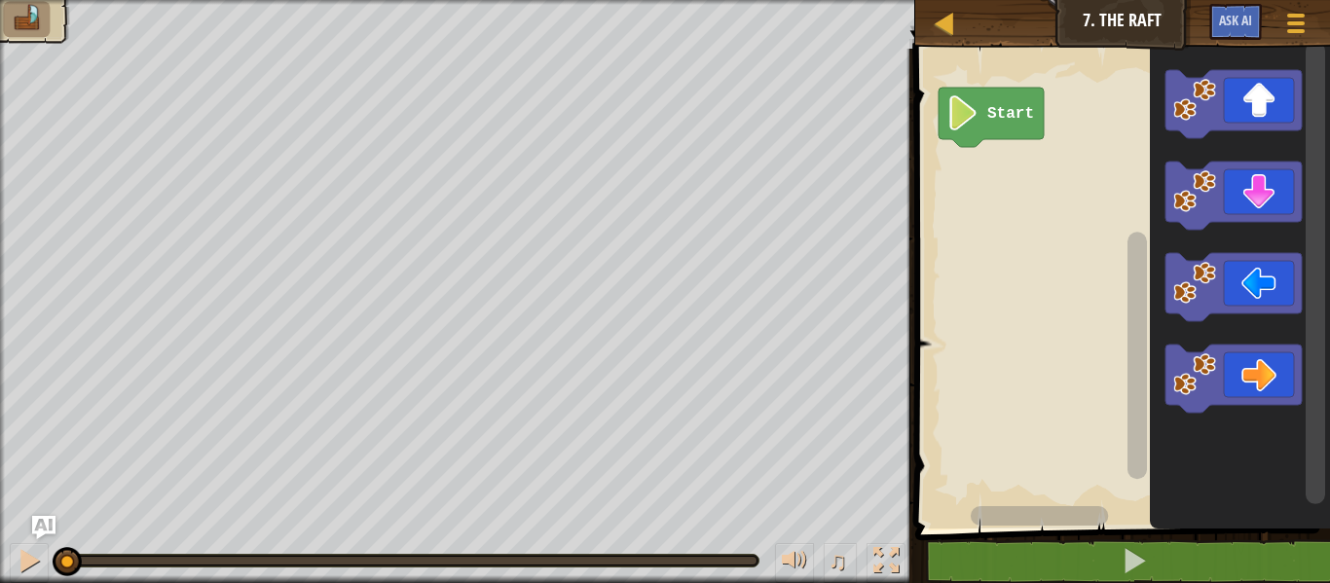
click at [1260, 94] on icon "Blockly Workspace" at bounding box center [1233, 104] width 136 height 68
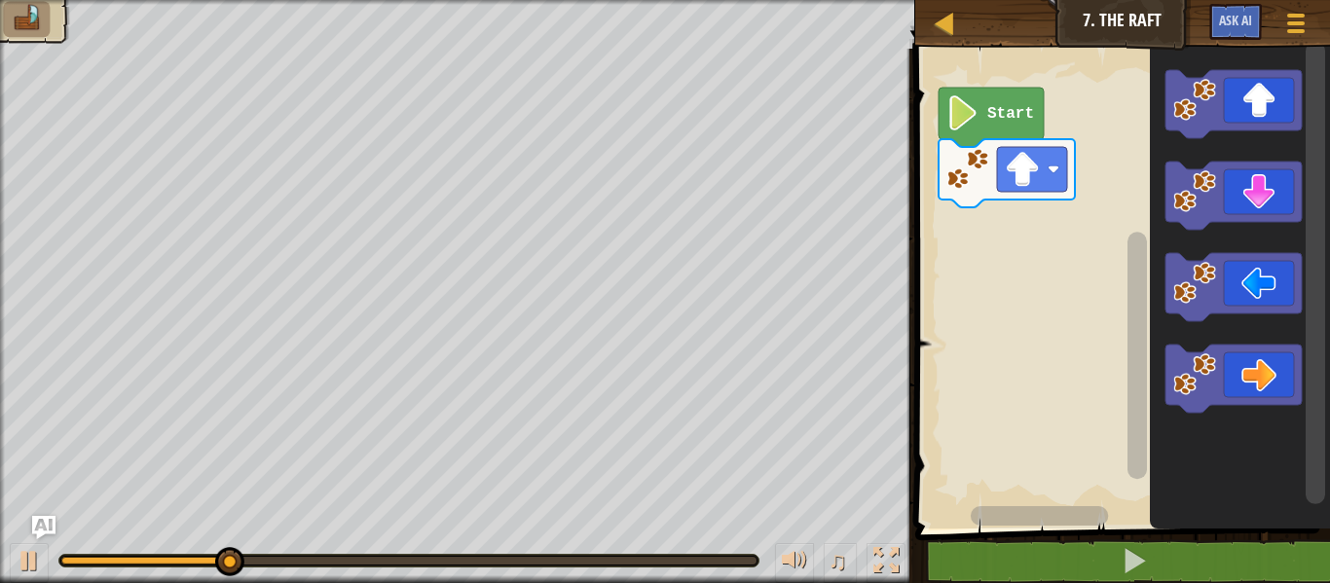
click at [1265, 370] on icon "Blockly Workspace" at bounding box center [1233, 379] width 136 height 68
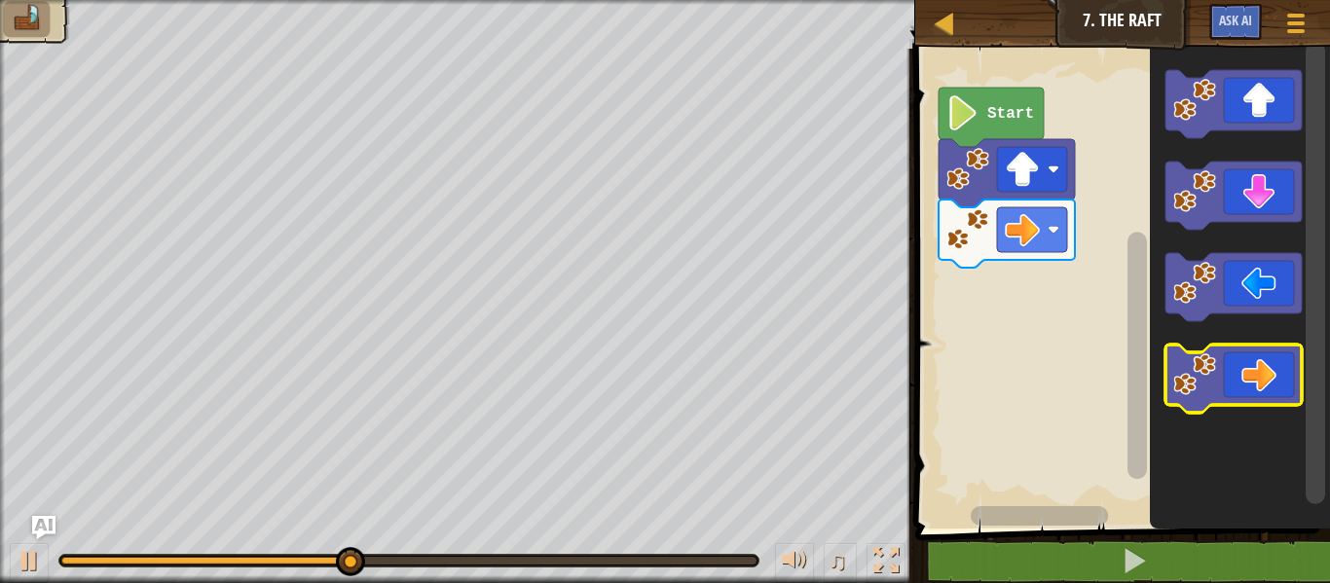
click at [1246, 366] on icon "Blockly Workspace" at bounding box center [1233, 379] width 136 height 68
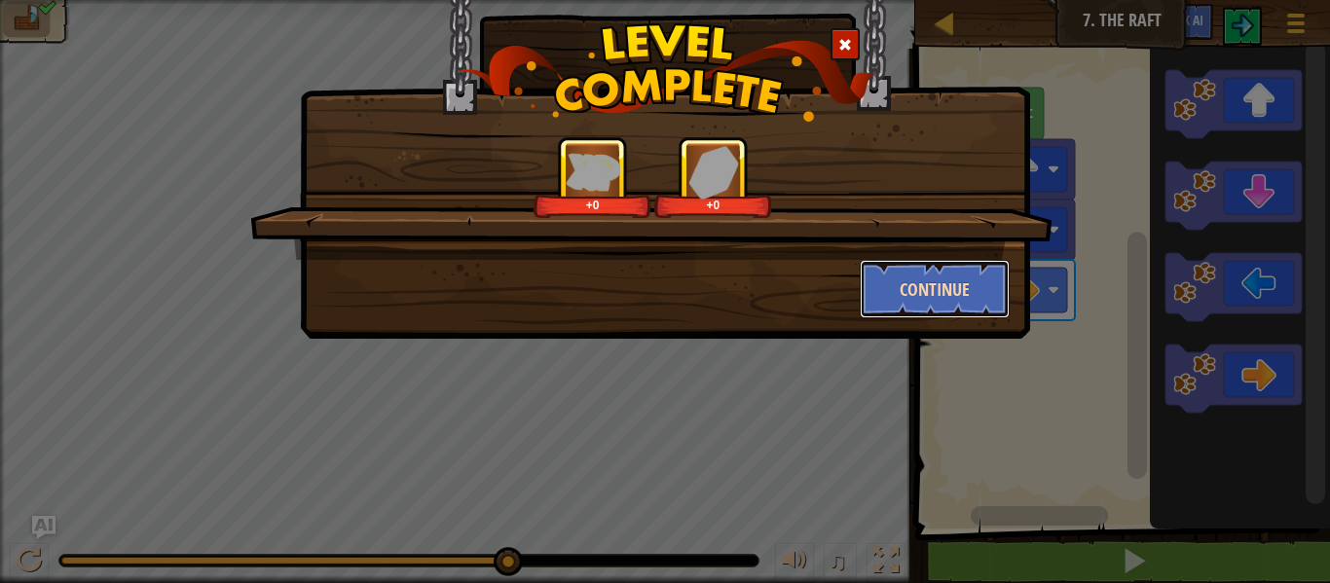
click at [900, 305] on button "Continue" at bounding box center [935, 289] width 151 height 58
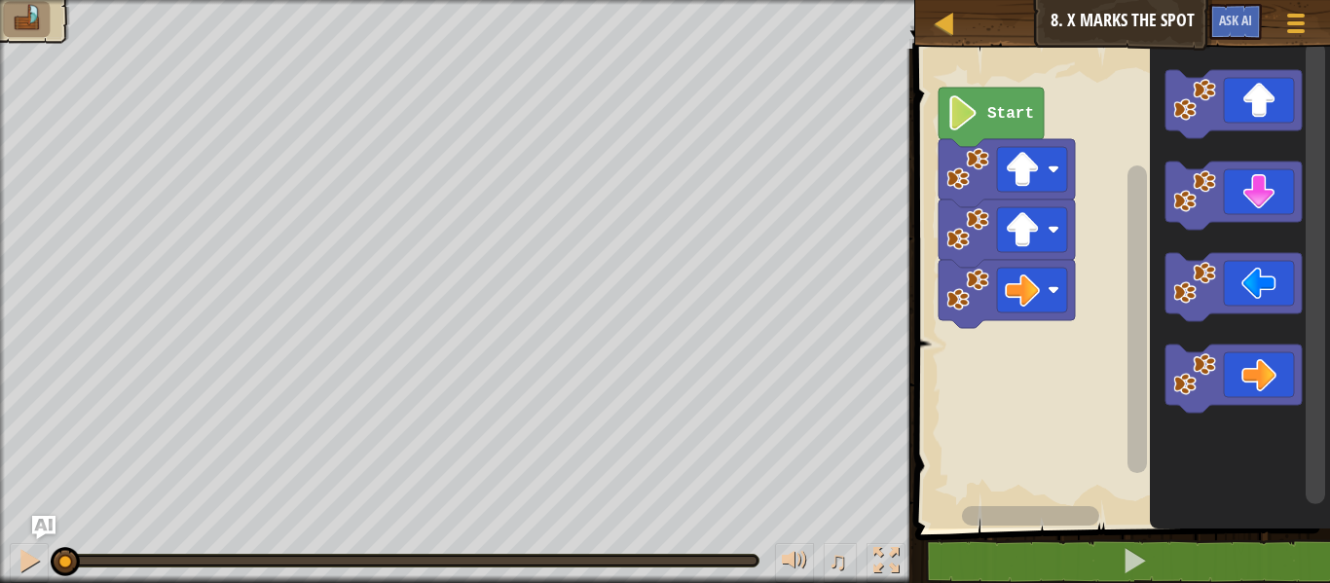
click at [1261, 368] on icon "Blockly Workspace" at bounding box center [1233, 379] width 136 height 68
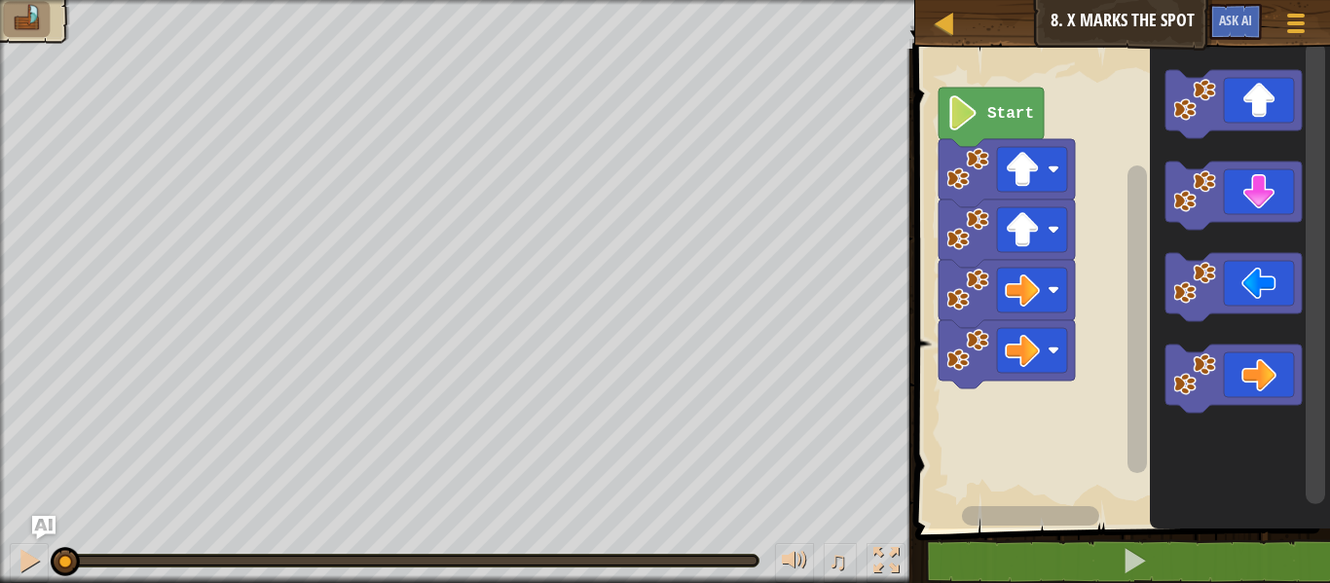
click at [1258, 368] on icon "Blockly Workspace" at bounding box center [1233, 379] width 136 height 68
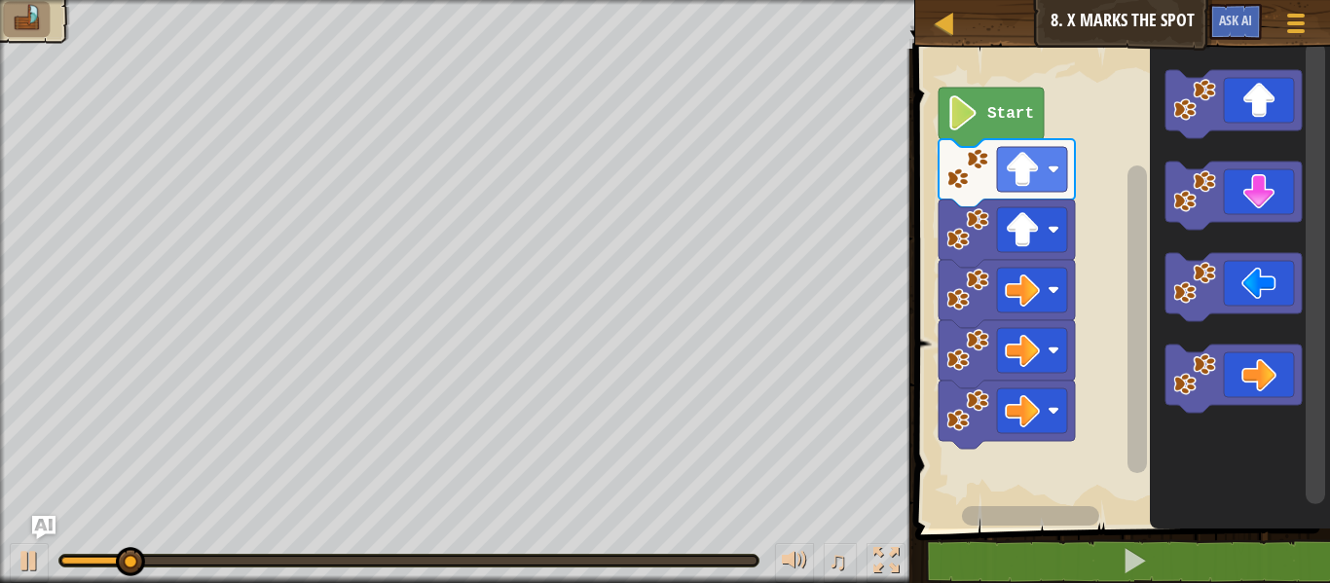
click at [1258, 186] on icon "Blockly Workspace" at bounding box center [1233, 196] width 136 height 68
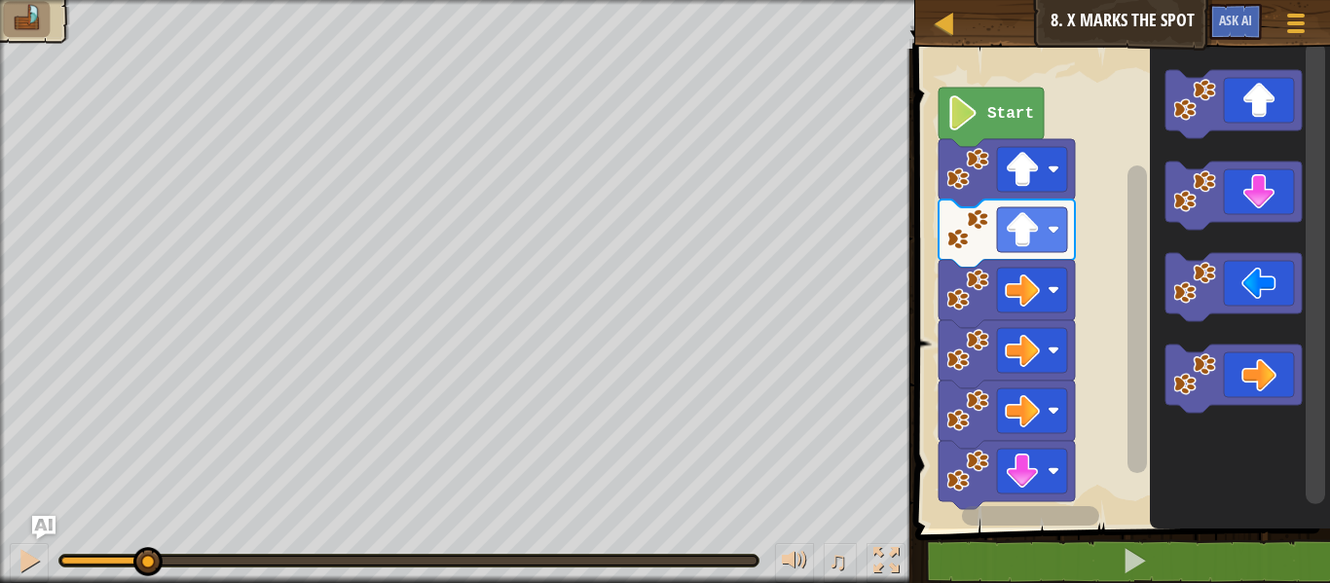
click at [1260, 190] on icon "Blockly Workspace" at bounding box center [1233, 196] width 136 height 68
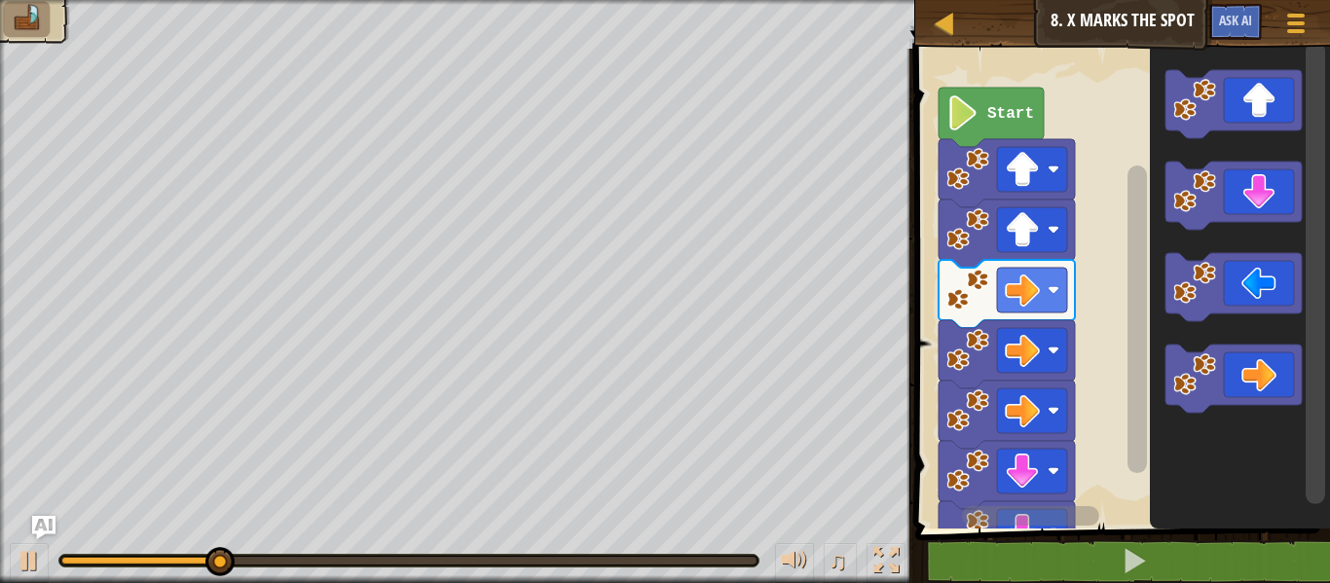
click at [1258, 299] on icon "Blockly Workspace" at bounding box center [1233, 287] width 136 height 68
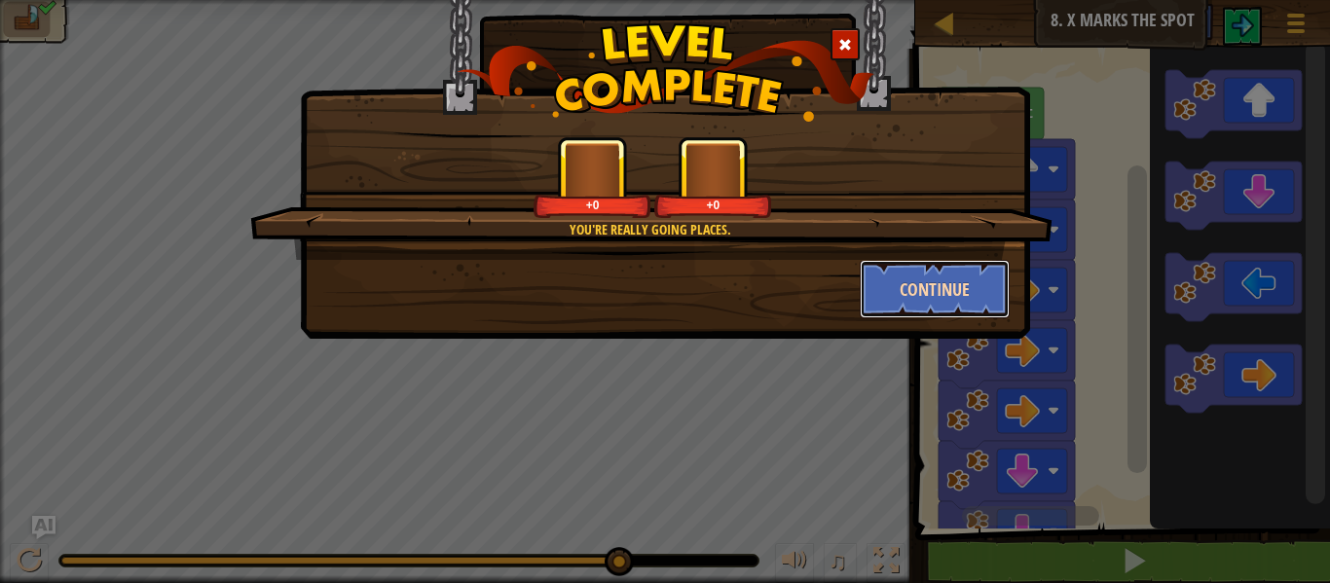
click at [937, 290] on button "Continue" at bounding box center [935, 289] width 151 height 58
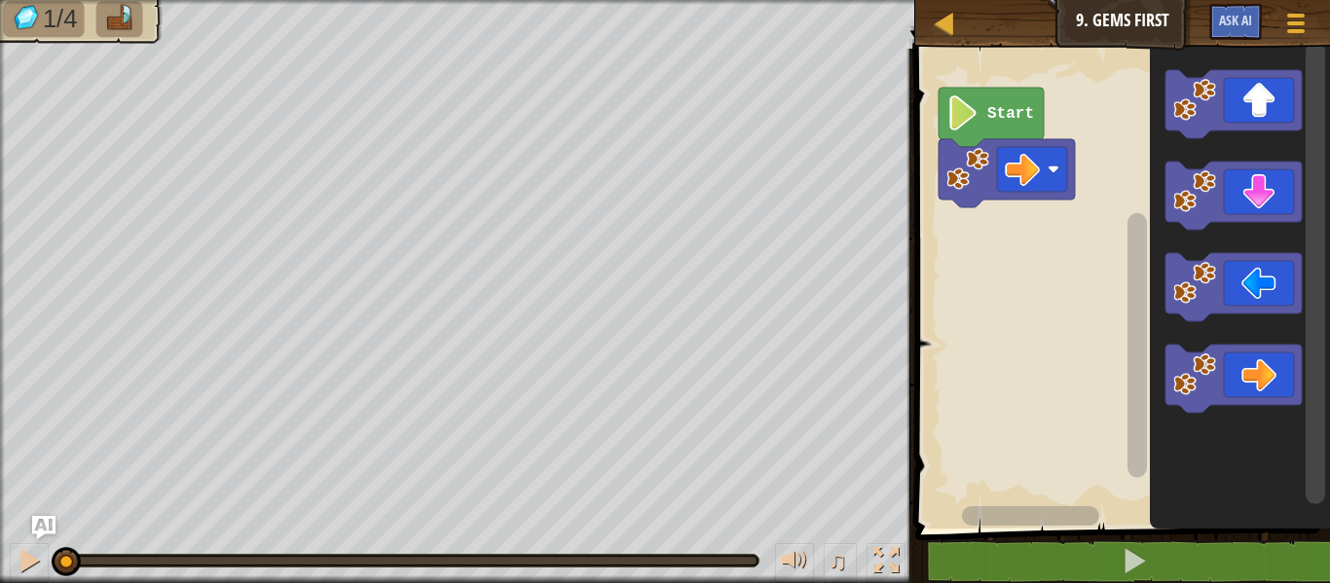
click at [1263, 379] on icon "Blockly Workspace" at bounding box center [1233, 379] width 136 height 68
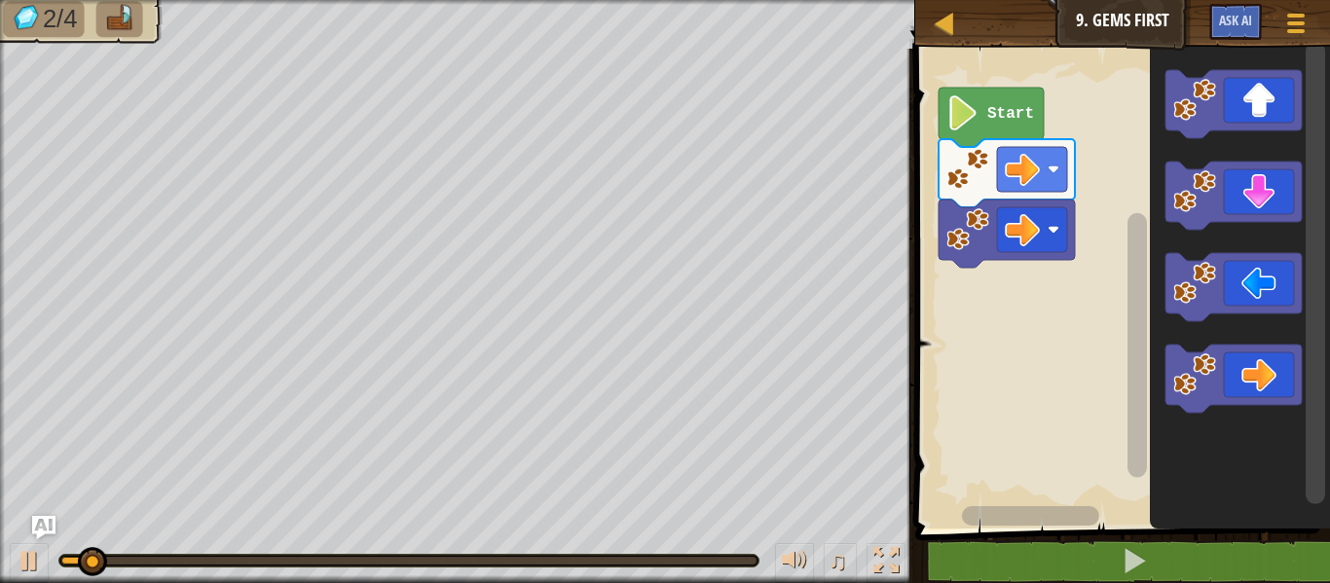
click at [1266, 92] on icon "Blockly Workspace" at bounding box center [1233, 104] width 136 height 68
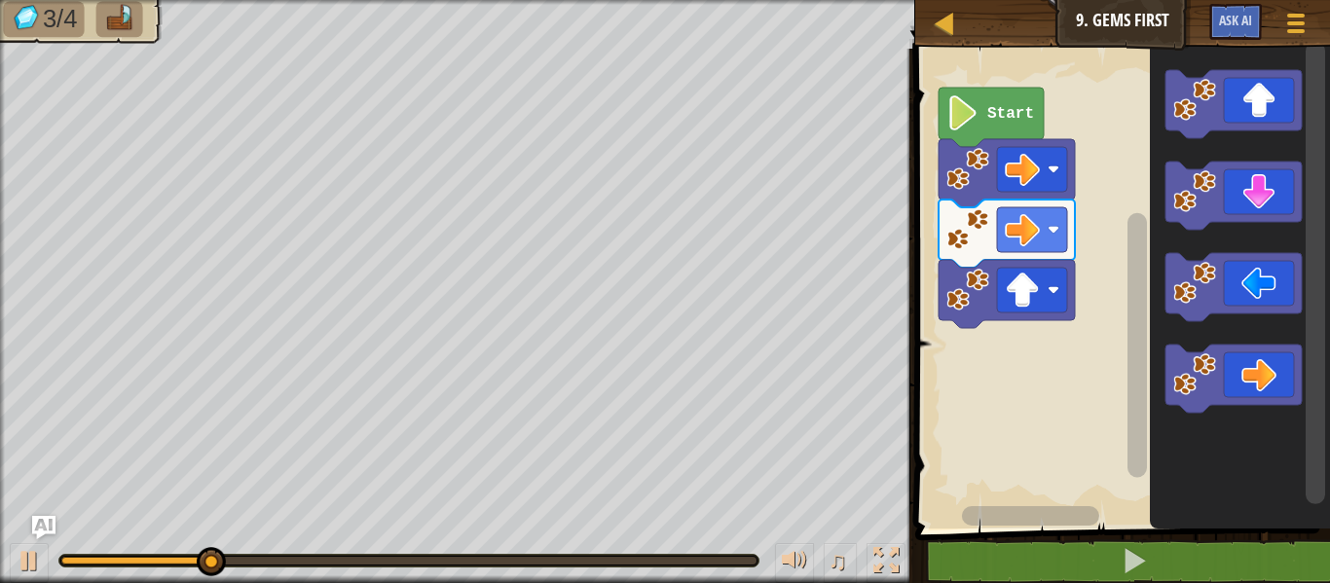
click at [1266, 188] on icon "Blockly Workspace" at bounding box center [1233, 196] width 136 height 68
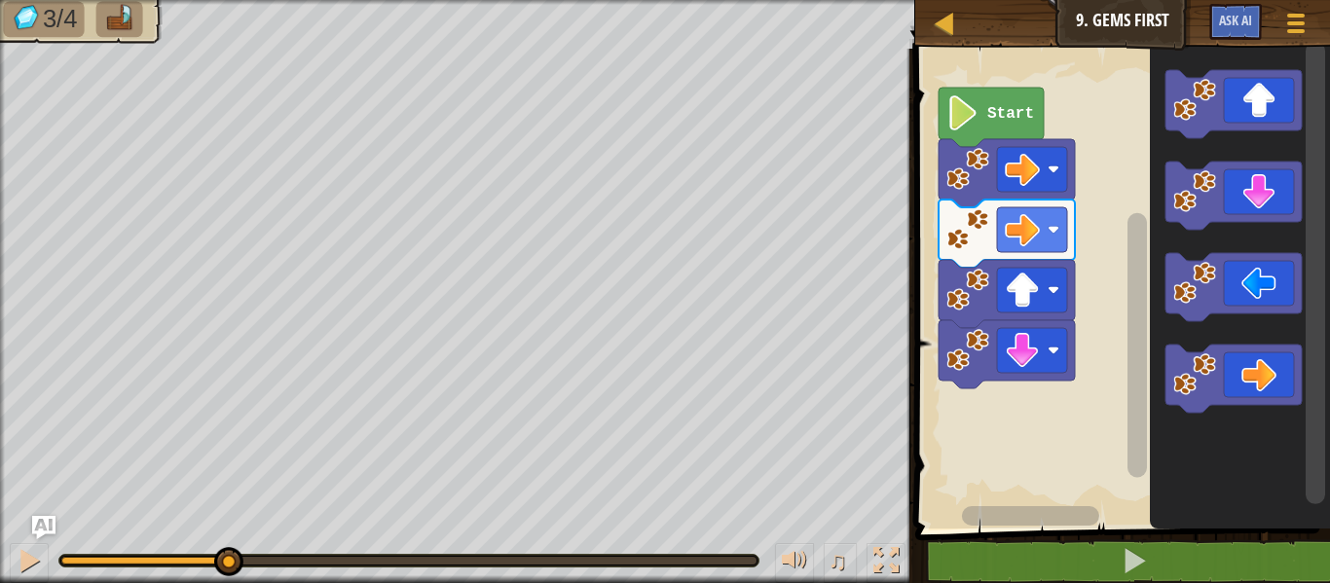
click at [1272, 188] on icon "Blockly Workspace" at bounding box center [1233, 196] width 136 height 68
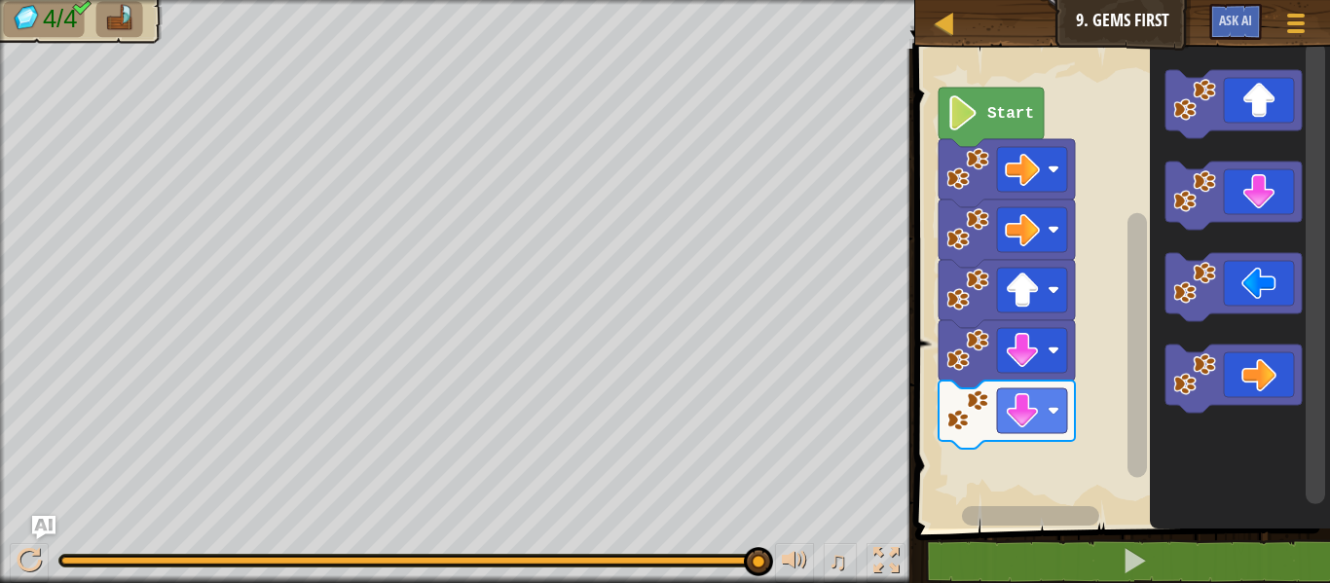
click at [1269, 93] on icon "Blockly Workspace" at bounding box center [1233, 104] width 136 height 68
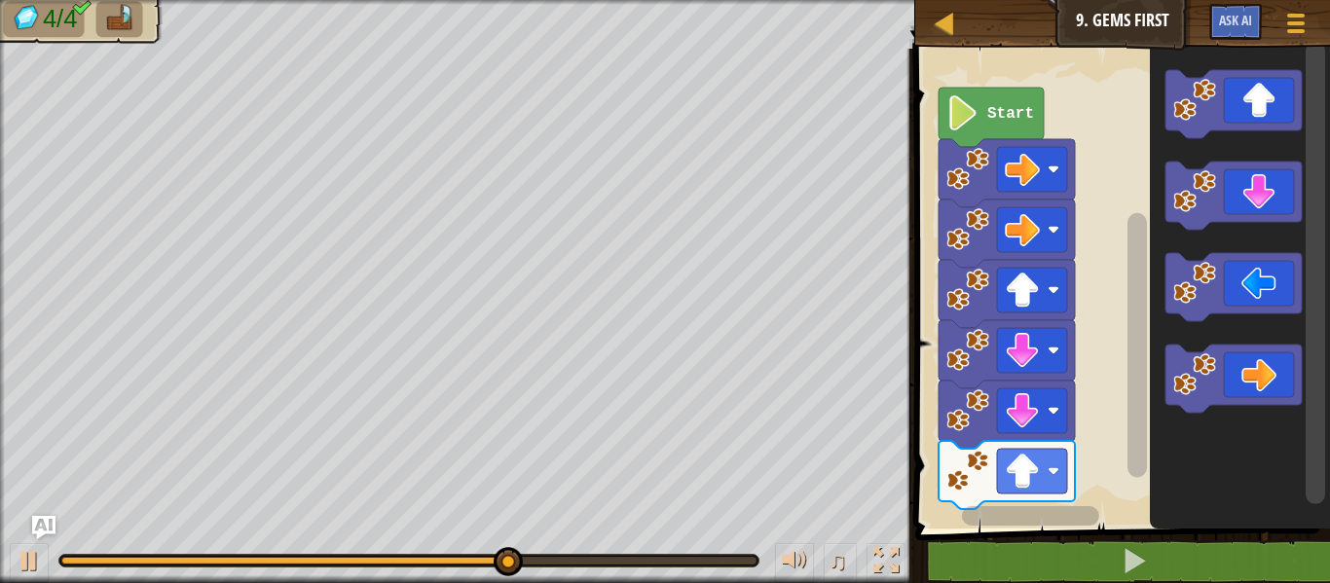
click at [1280, 378] on icon "Blockly Workspace" at bounding box center [1233, 379] width 136 height 68
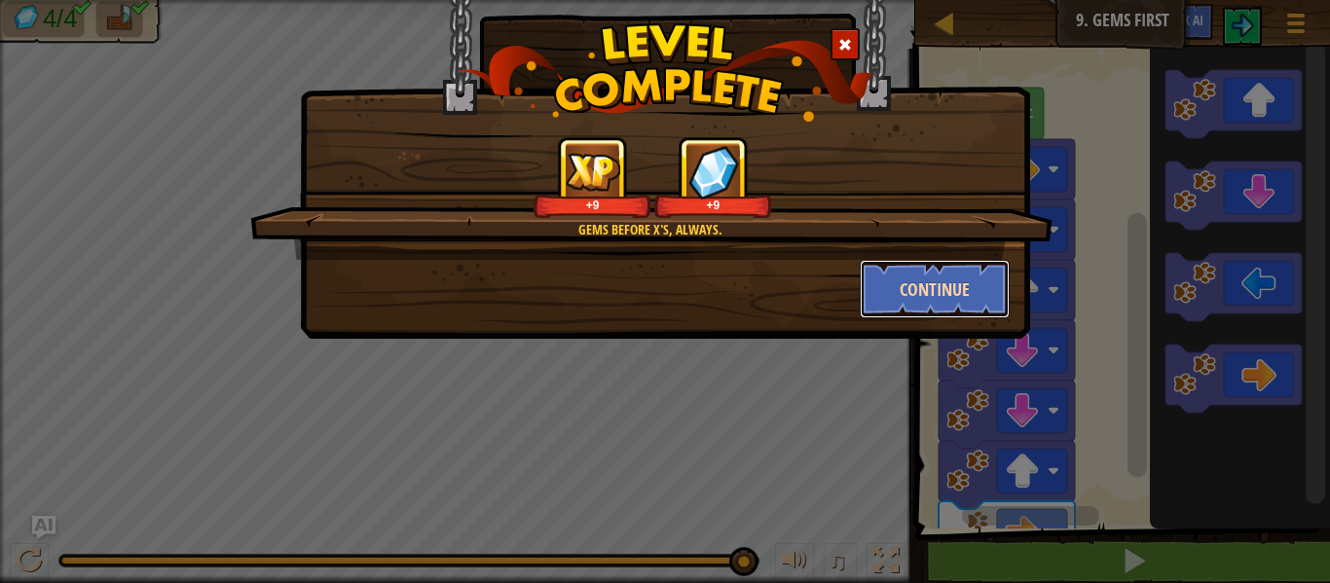
click at [956, 288] on button "Continue" at bounding box center [935, 289] width 151 height 58
